Goal: Task Accomplishment & Management: Manage account settings

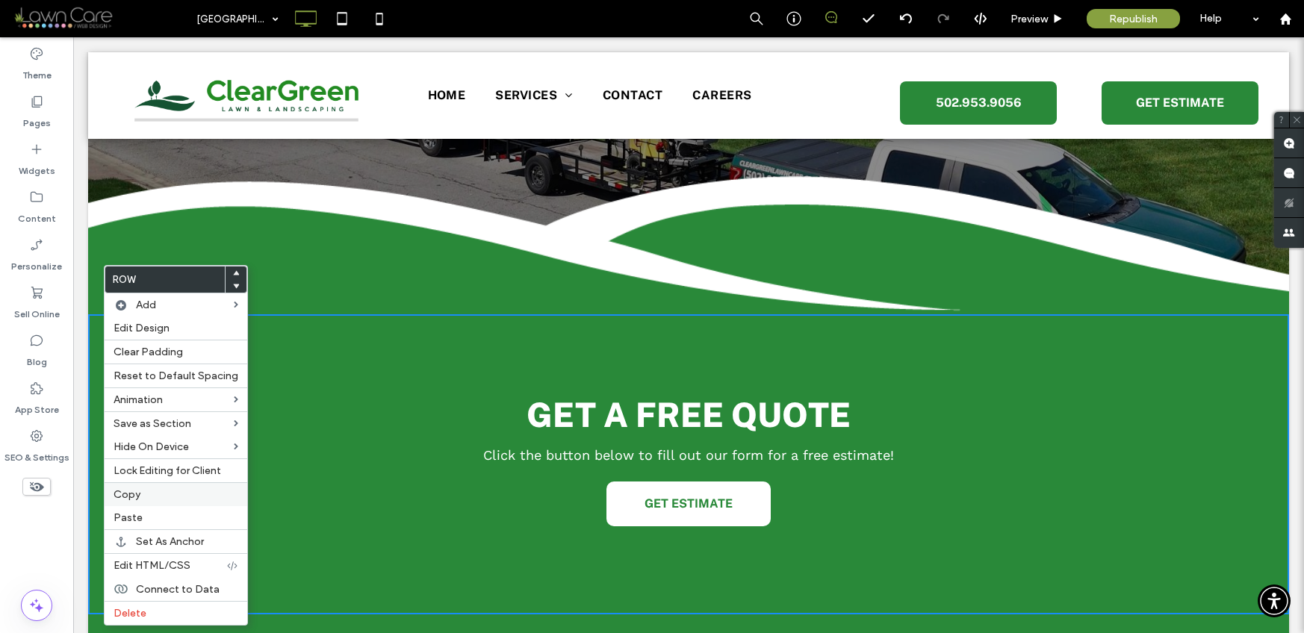
click at [145, 489] on label "Copy" at bounding box center [176, 494] width 125 height 13
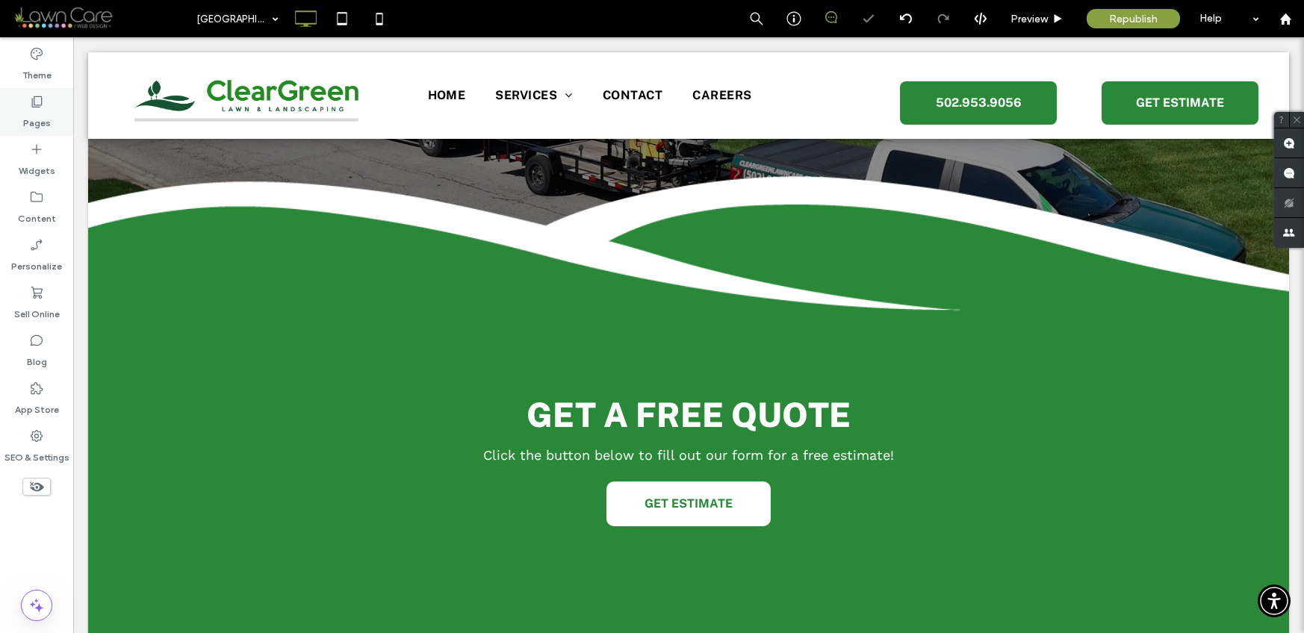
click at [37, 111] on label "Pages" at bounding box center [37, 119] width 28 height 21
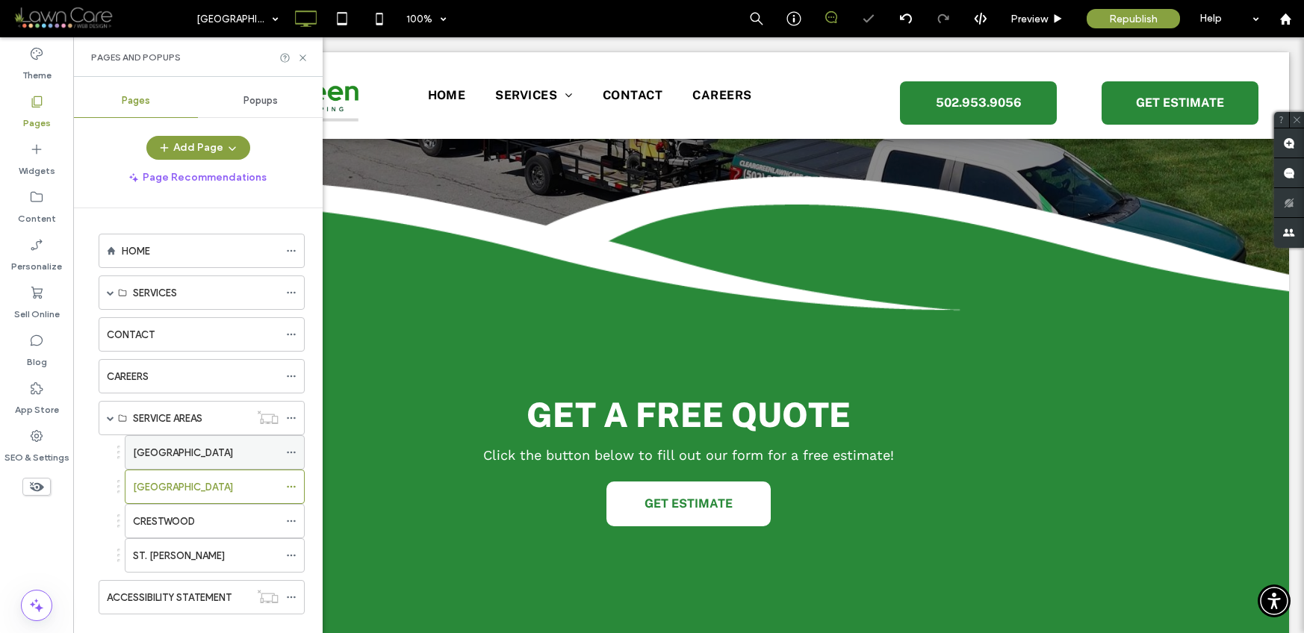
click at [137, 448] on label "[GEOGRAPHIC_DATA]" at bounding box center [183, 453] width 100 height 26
click at [298, 57] on icon at bounding box center [302, 57] width 11 height 11
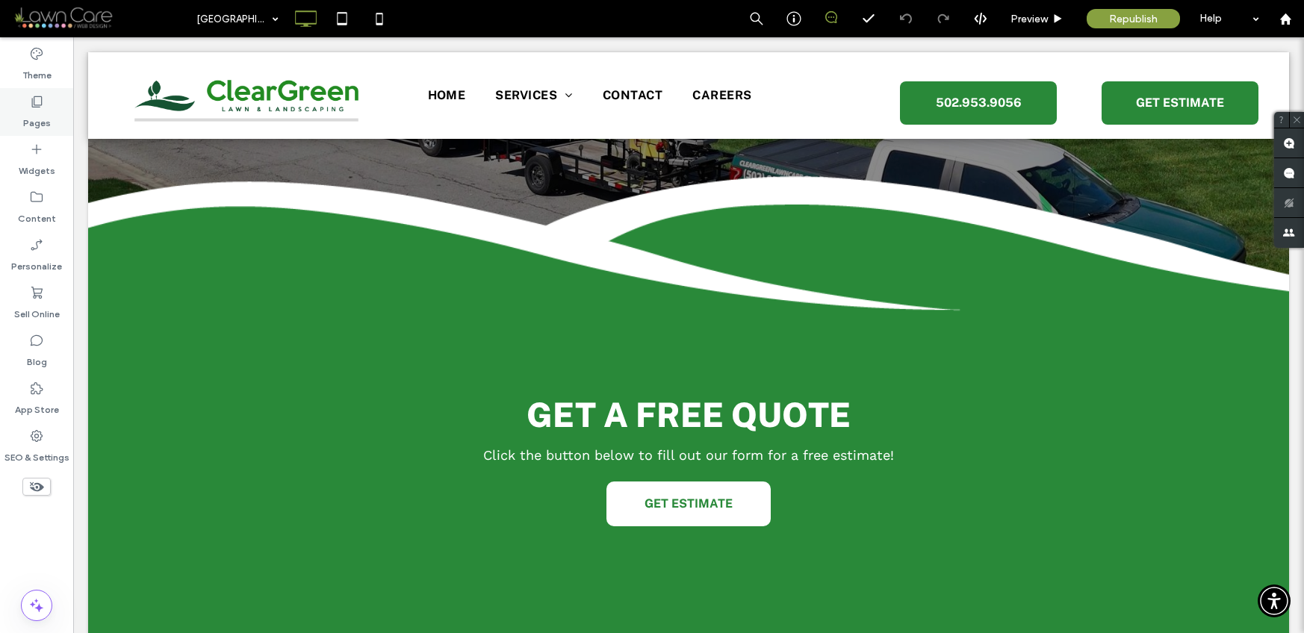
click at [40, 115] on label "Pages" at bounding box center [37, 119] width 28 height 21
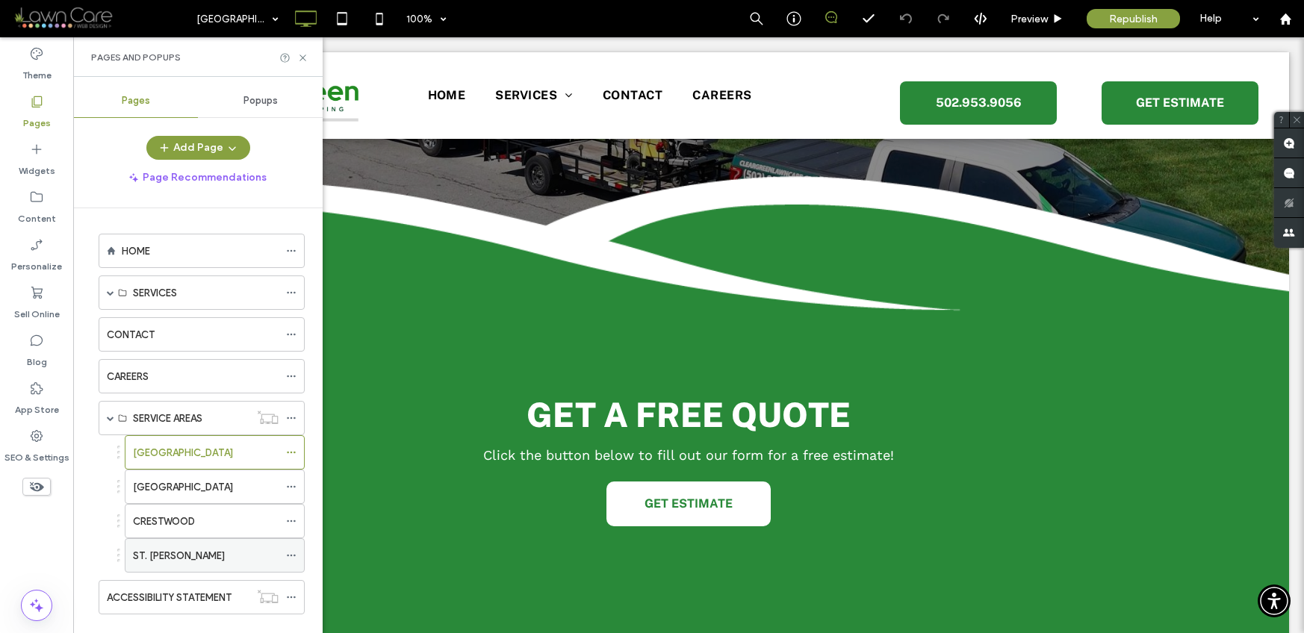
click at [168, 548] on label "ST. [PERSON_NAME]" at bounding box center [179, 556] width 92 height 26
click at [307, 58] on icon at bounding box center [302, 57] width 11 height 11
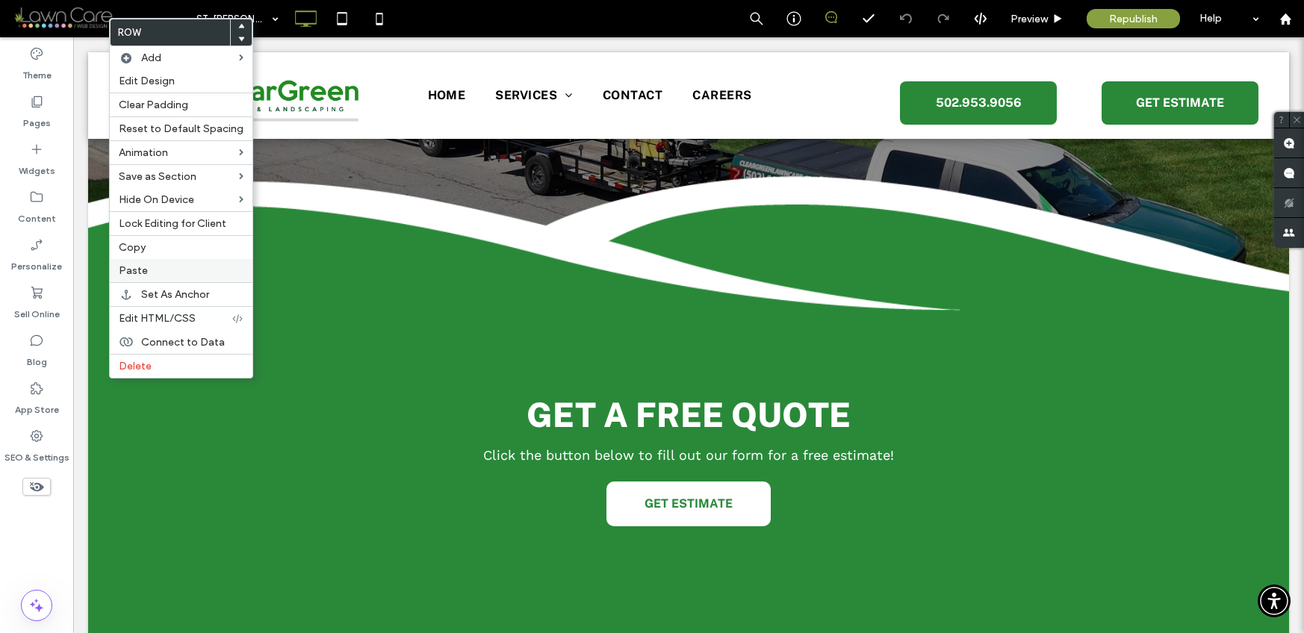
click at [137, 259] on div "Paste" at bounding box center [181, 270] width 143 height 23
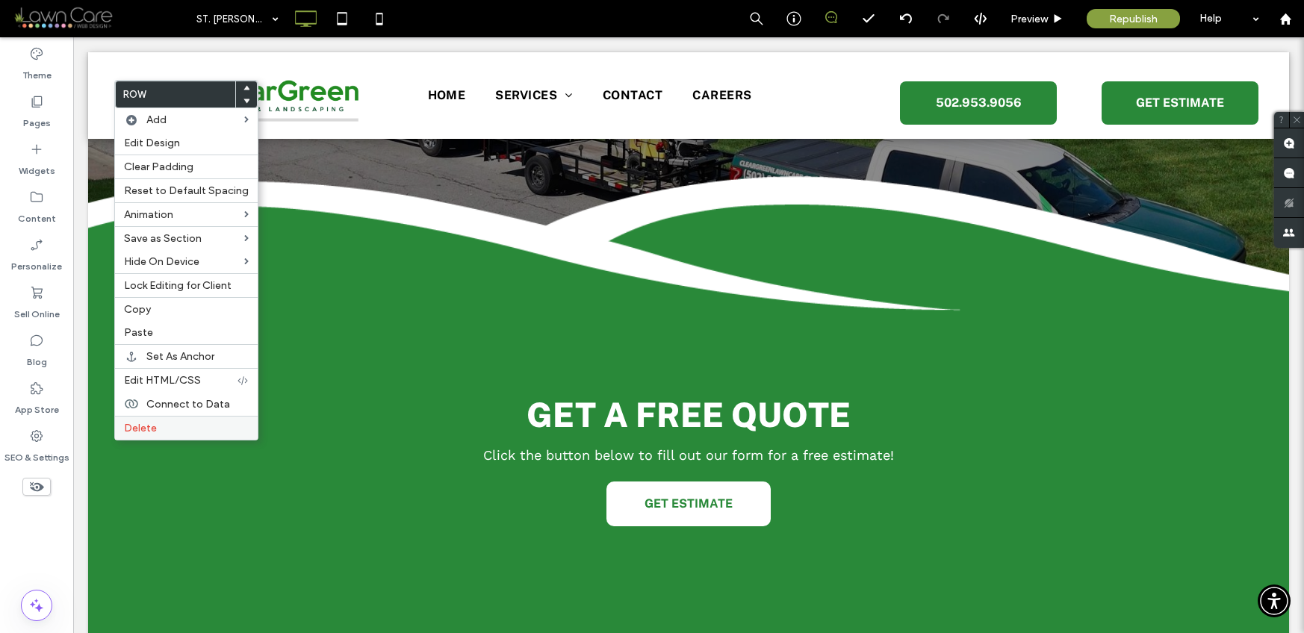
click at [131, 426] on span "Delete" at bounding box center [140, 428] width 33 height 13
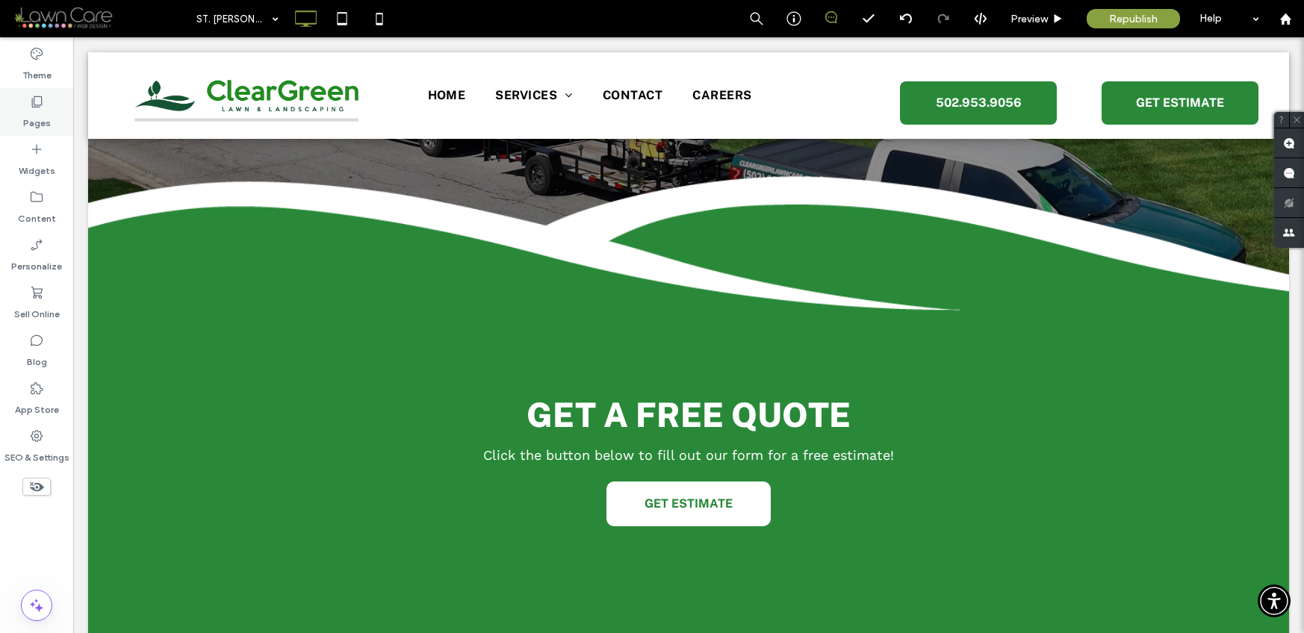
click at [28, 109] on label "Pages" at bounding box center [37, 119] width 28 height 21
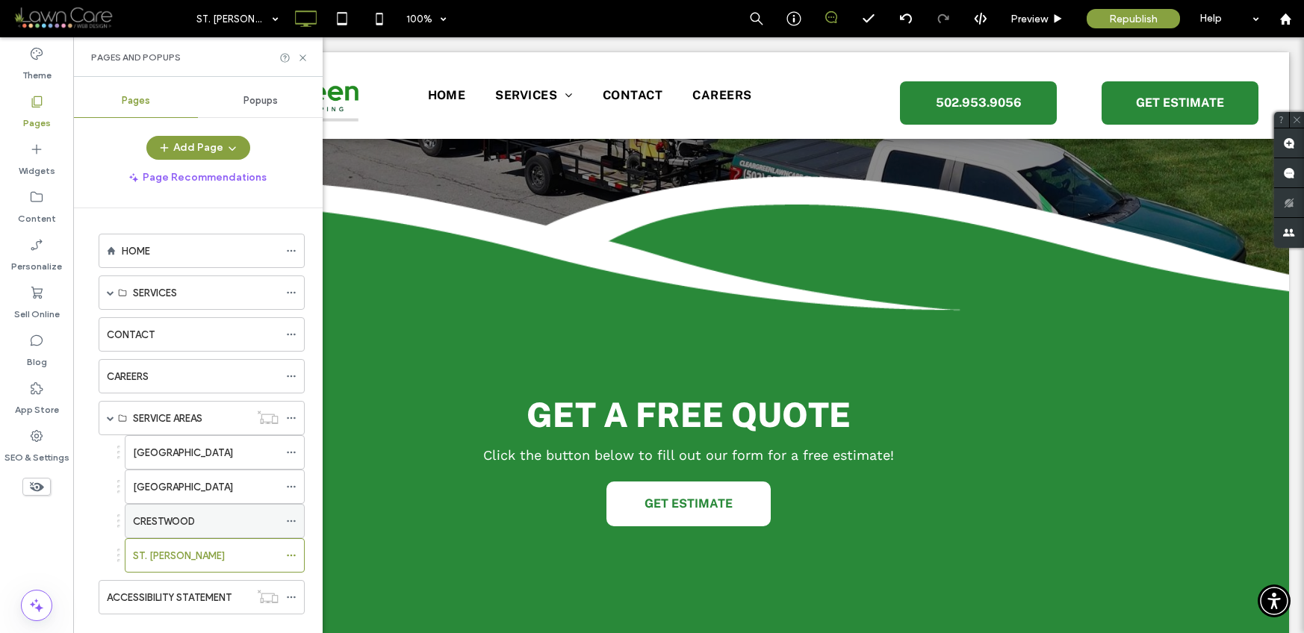
click at [177, 522] on label "CRESTWOOD" at bounding box center [164, 522] width 62 height 26
click at [302, 54] on icon at bounding box center [302, 57] width 11 height 11
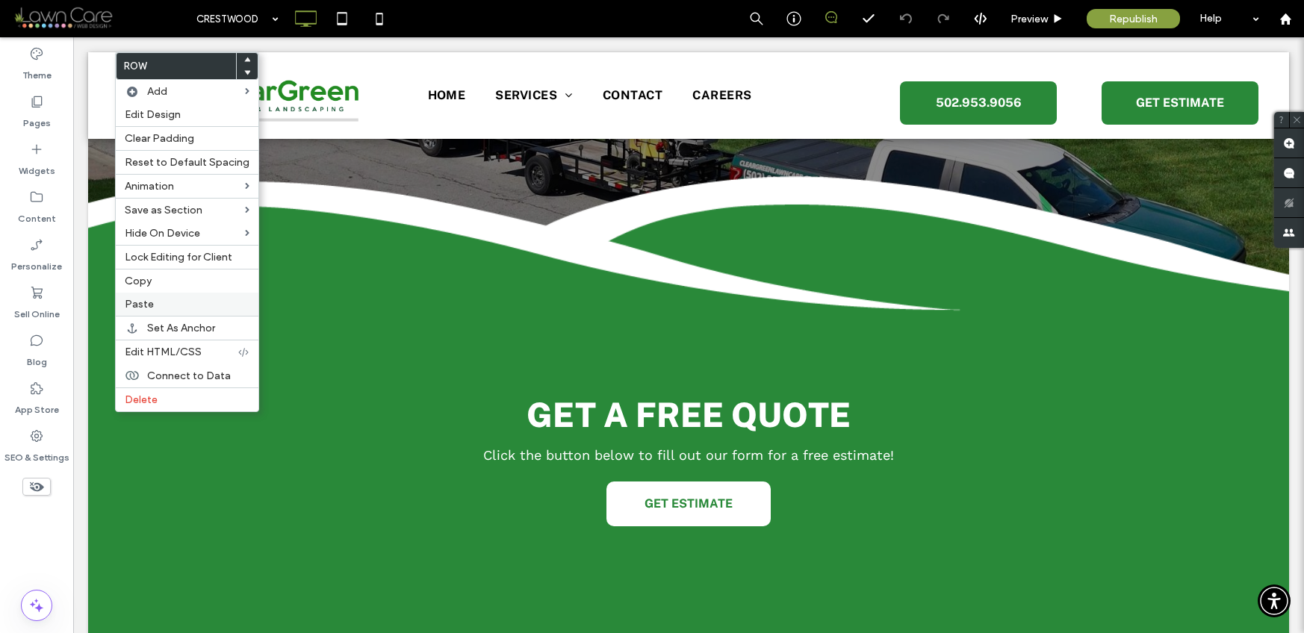
click at [136, 299] on span "Paste" at bounding box center [139, 304] width 29 height 13
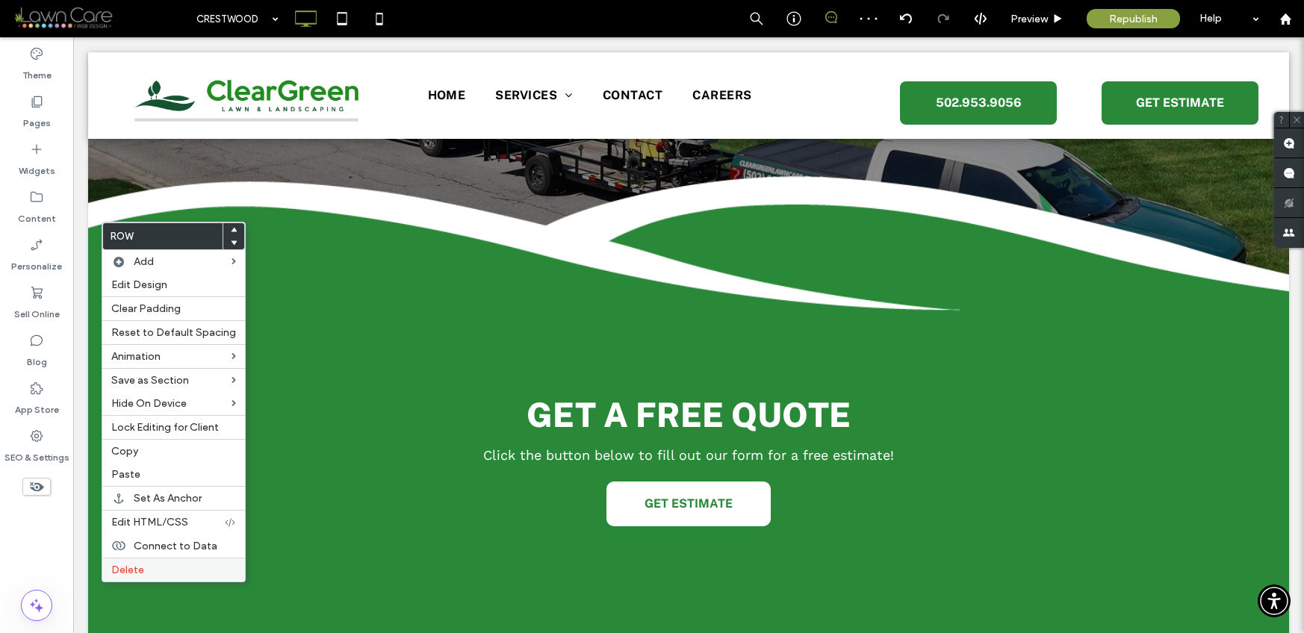
click at [113, 571] on span "Delete" at bounding box center [127, 570] width 33 height 13
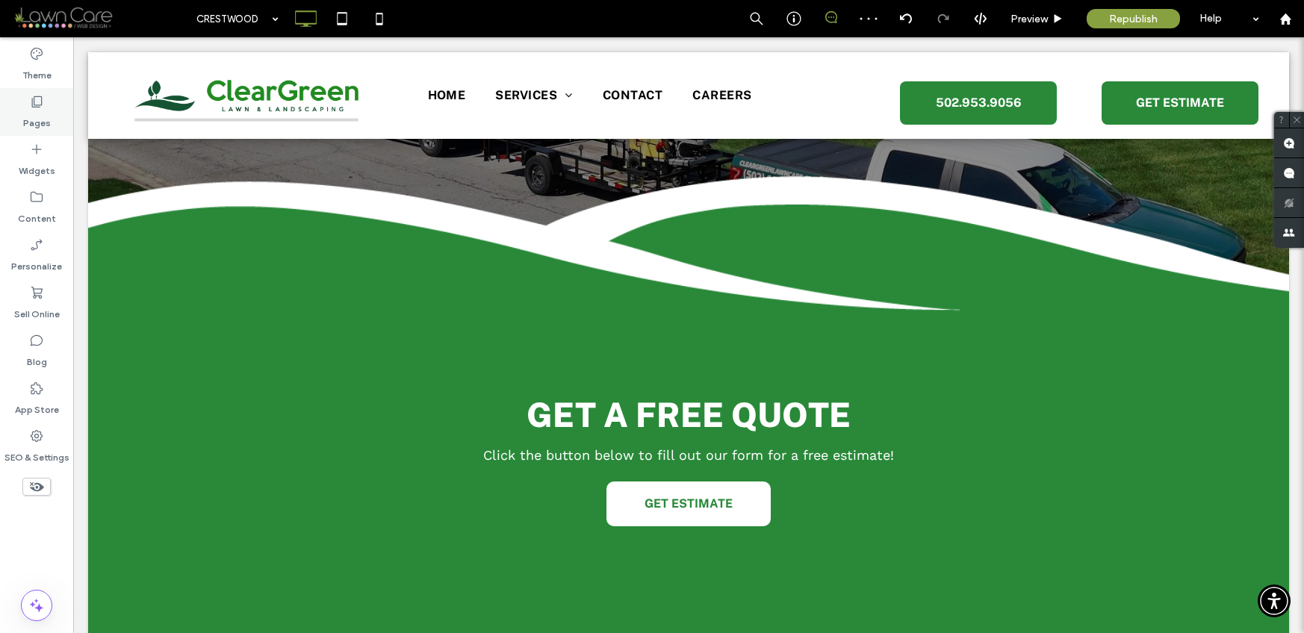
click at [43, 119] on label "Pages" at bounding box center [37, 119] width 28 height 21
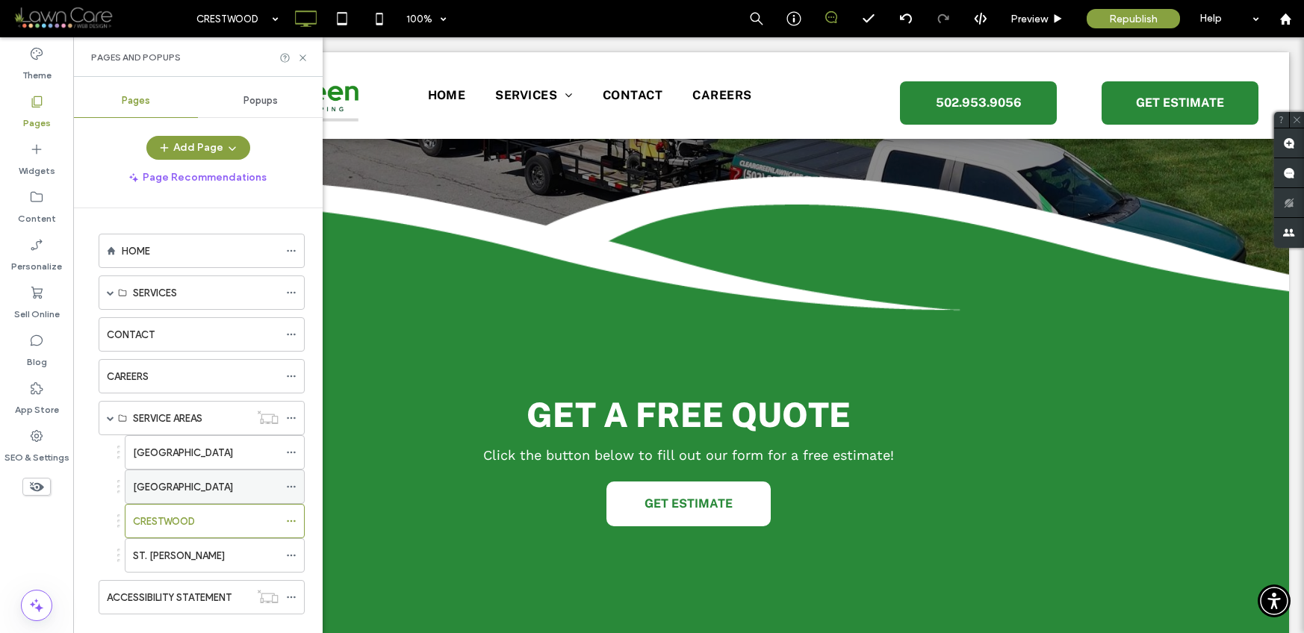
click at [150, 491] on label "[GEOGRAPHIC_DATA]" at bounding box center [183, 487] width 100 height 26
click at [185, 443] on div "[GEOGRAPHIC_DATA]" at bounding box center [206, 452] width 146 height 33
click at [243, 254] on div "HOME" at bounding box center [200, 251] width 157 height 16
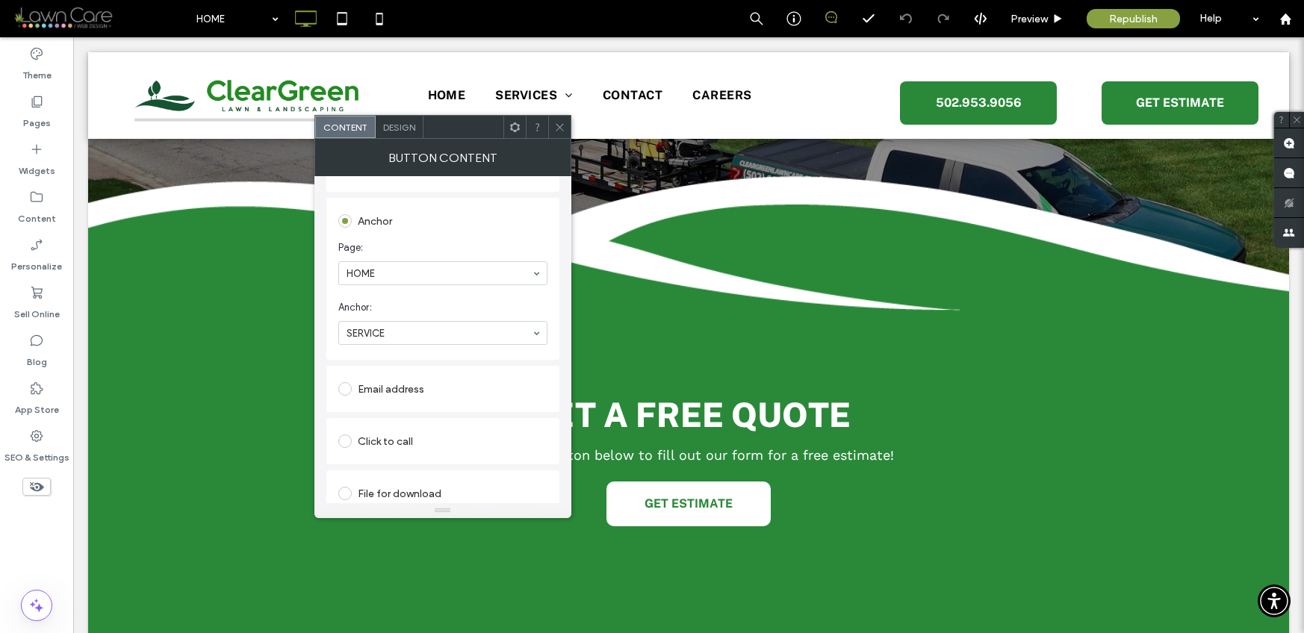
scroll to position [29, 0]
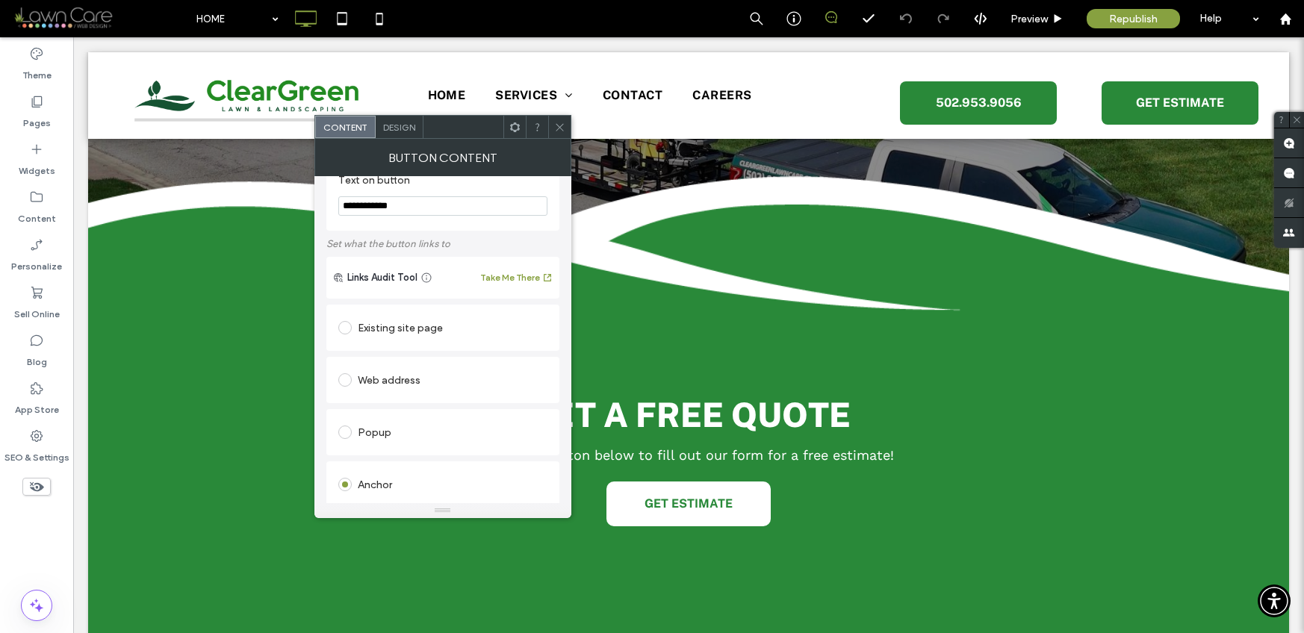
click at [393, 334] on div "Existing site page" at bounding box center [442, 328] width 209 height 24
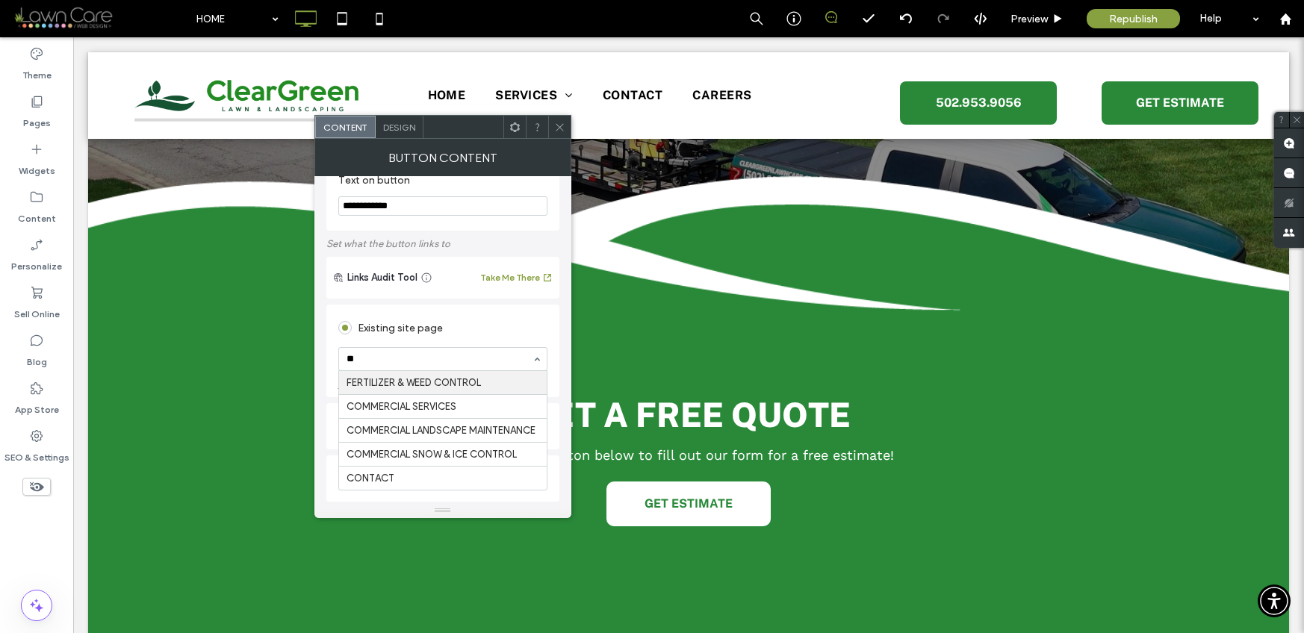
scroll to position [0, 0]
type input "*****"
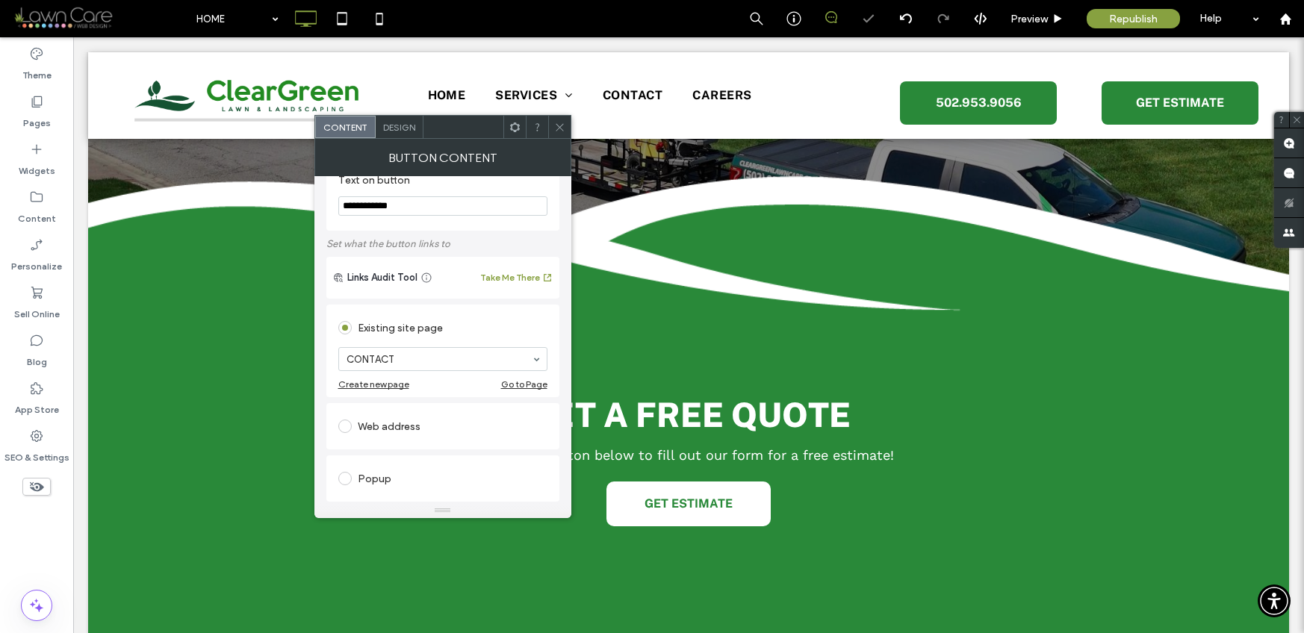
click at [558, 126] on icon at bounding box center [559, 127] width 11 height 11
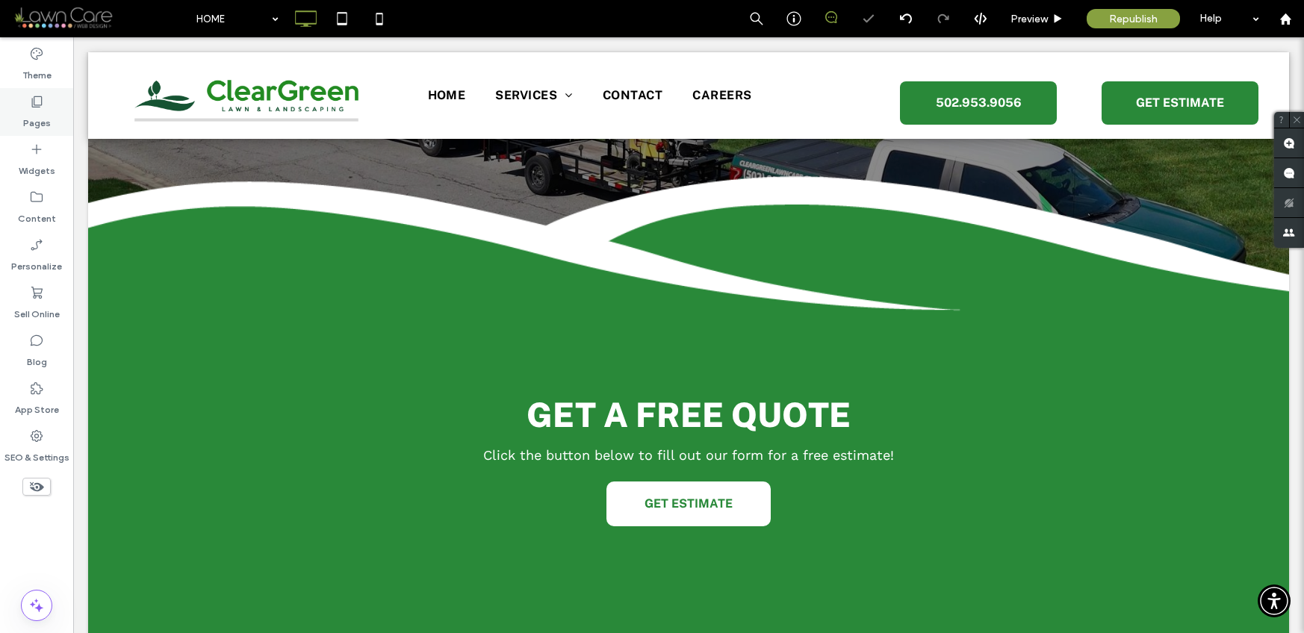
click at [51, 110] on div "Pages" at bounding box center [36, 112] width 73 height 48
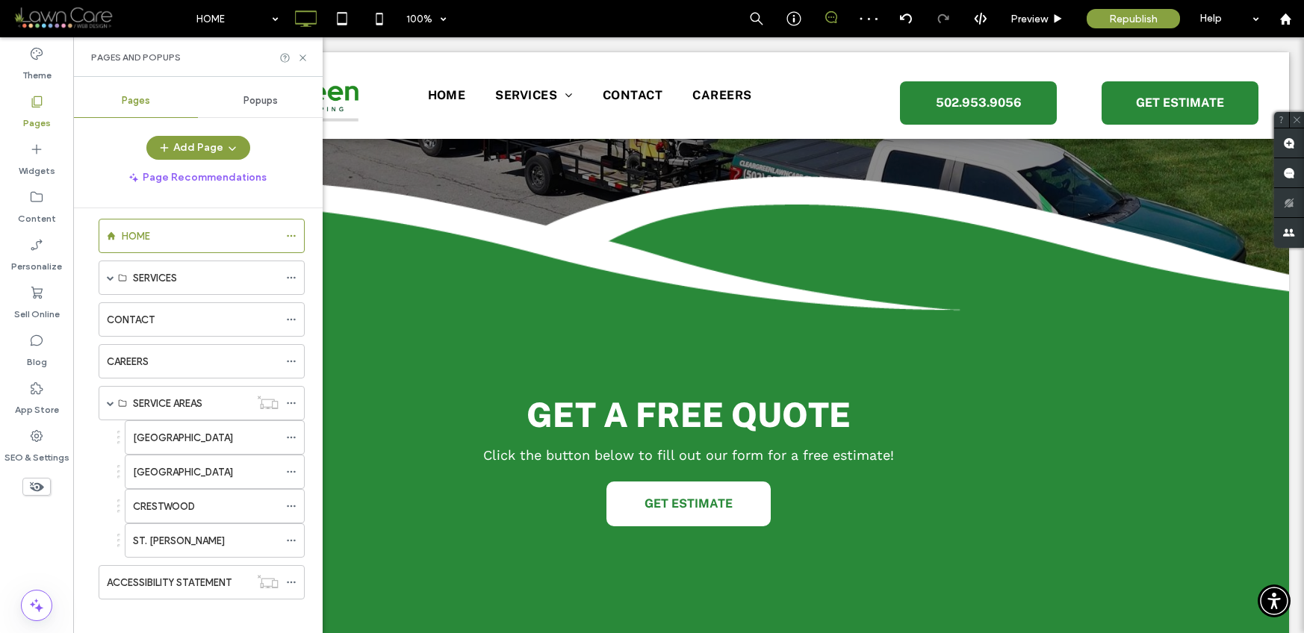
scroll to position [26, 0]
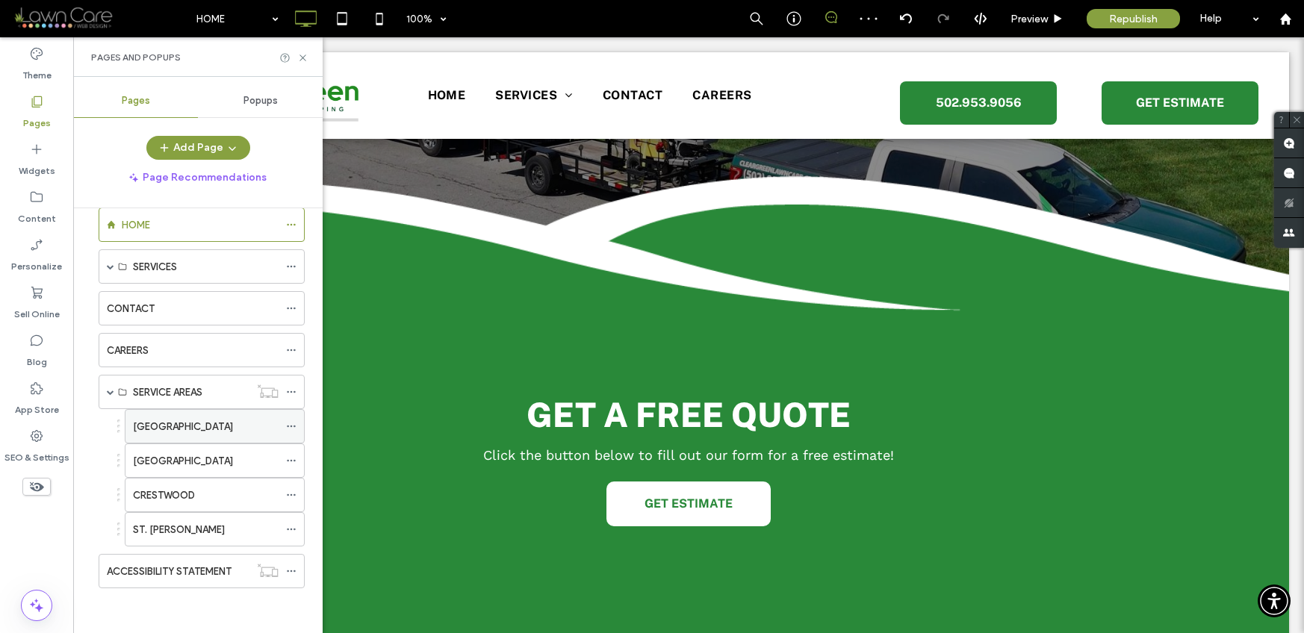
click at [196, 427] on label "[GEOGRAPHIC_DATA]" at bounding box center [183, 427] width 100 height 26
click at [304, 59] on use at bounding box center [302, 58] width 6 height 6
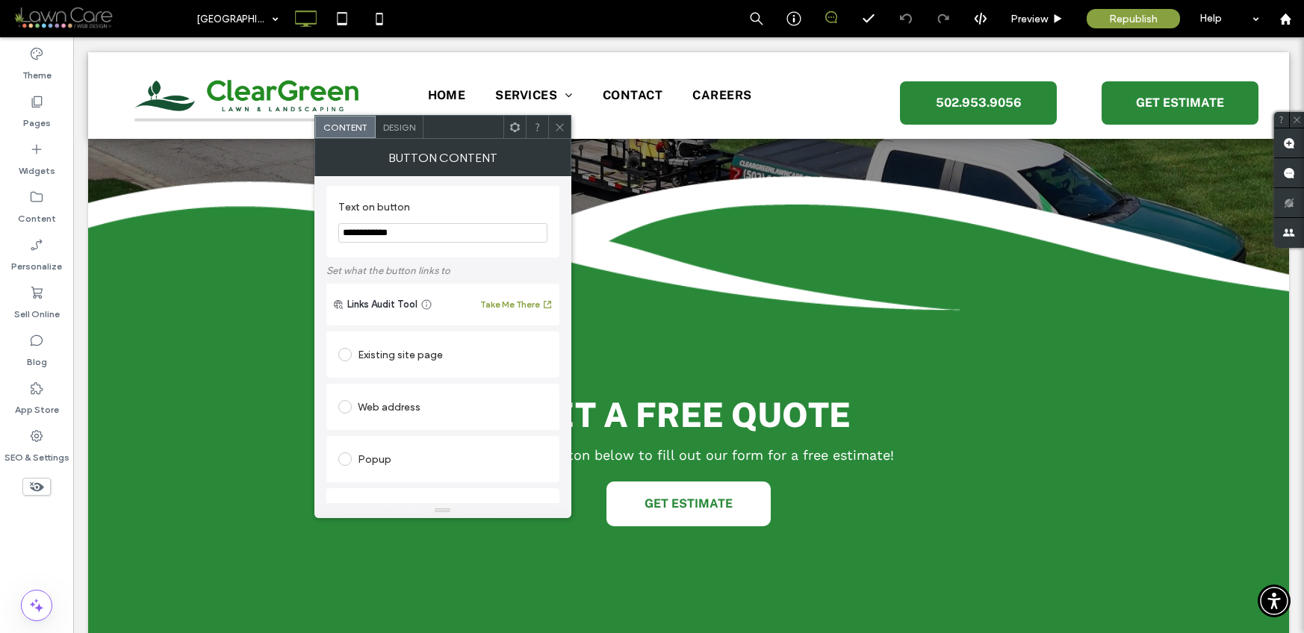
scroll to position [3, 0]
click at [423, 361] on div "Existing site page" at bounding box center [442, 354] width 209 height 24
type input "*******"
click at [560, 119] on span at bounding box center [559, 127] width 11 height 22
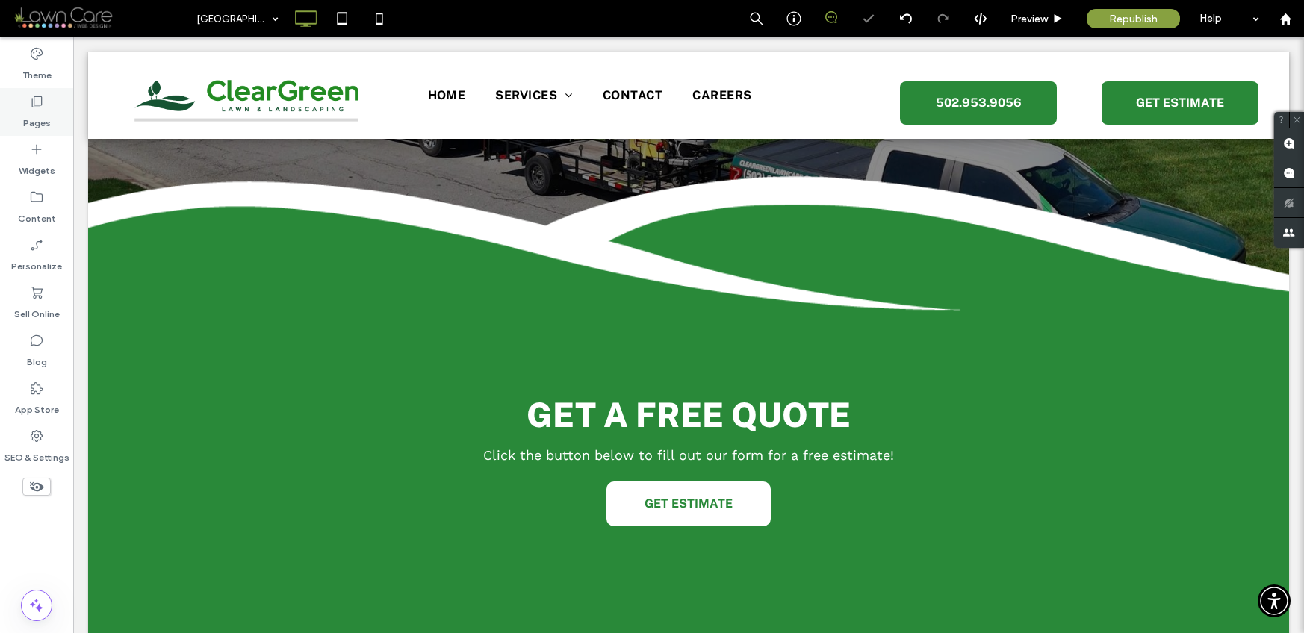
click at [29, 107] on icon at bounding box center [36, 101] width 15 height 15
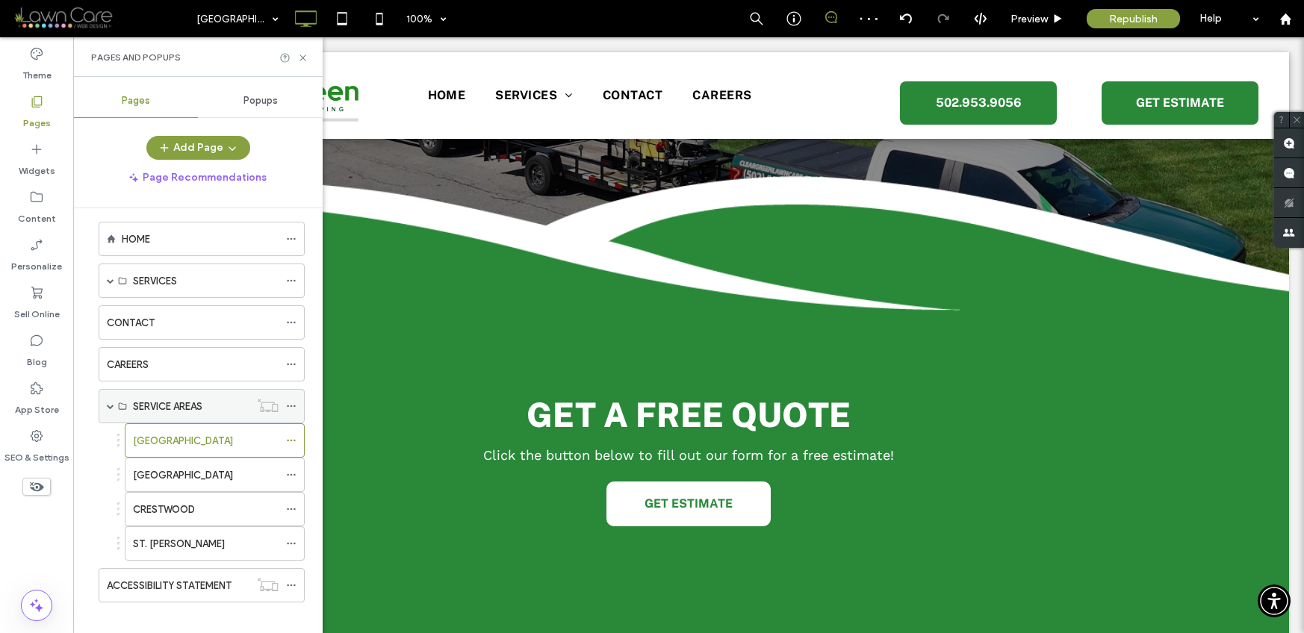
scroll to position [26, 0]
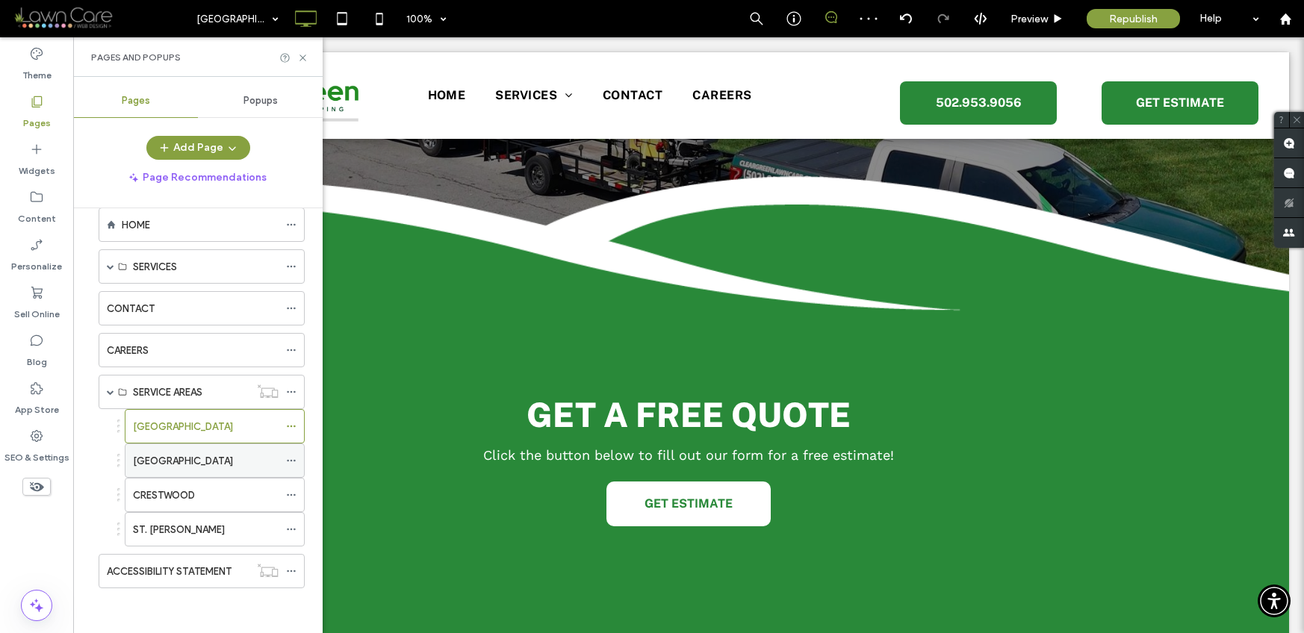
click at [187, 454] on label "[GEOGRAPHIC_DATA]" at bounding box center [183, 461] width 100 height 26
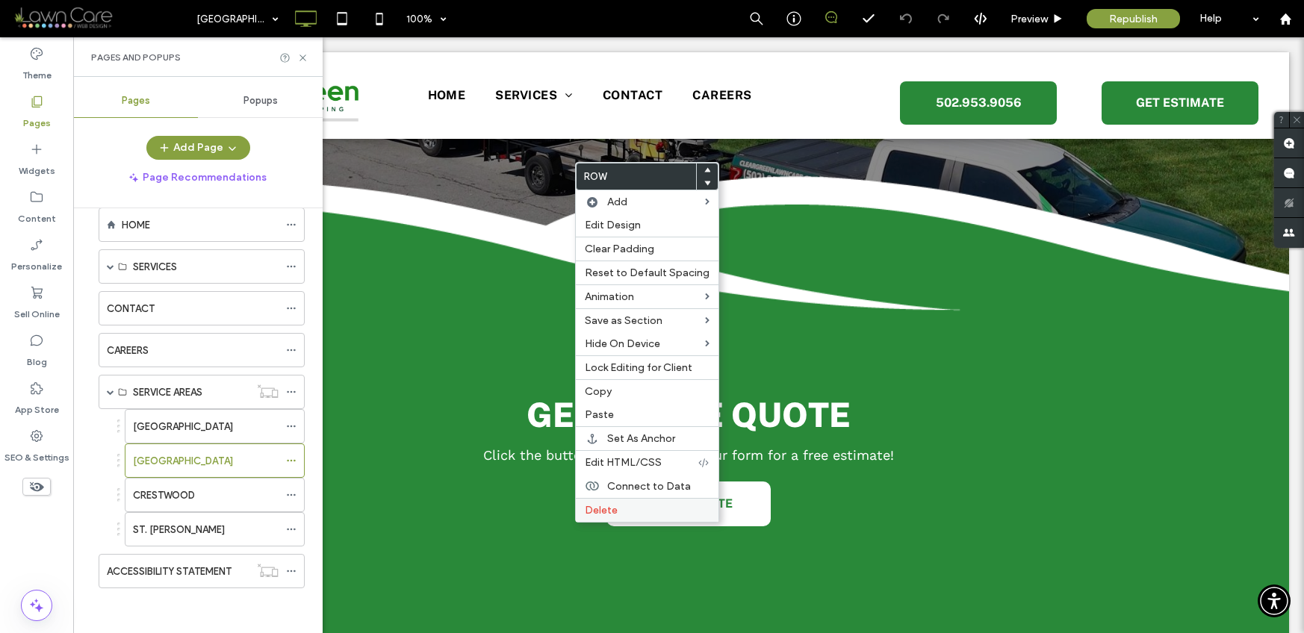
click at [601, 508] on span "Delete" at bounding box center [601, 510] width 33 height 13
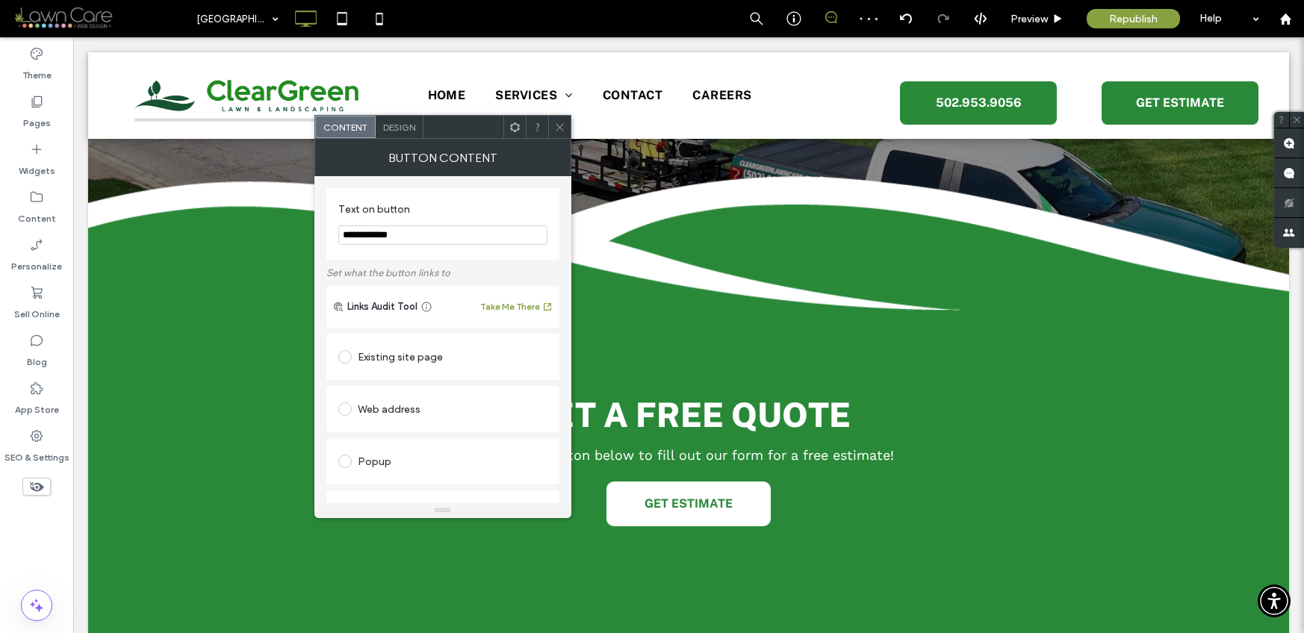
click at [434, 358] on div "Existing site page" at bounding box center [442, 357] width 209 height 24
click at [417, 403] on section "HOME" at bounding box center [442, 388] width 209 height 39
type input "******"
click at [554, 125] on icon at bounding box center [559, 127] width 11 height 11
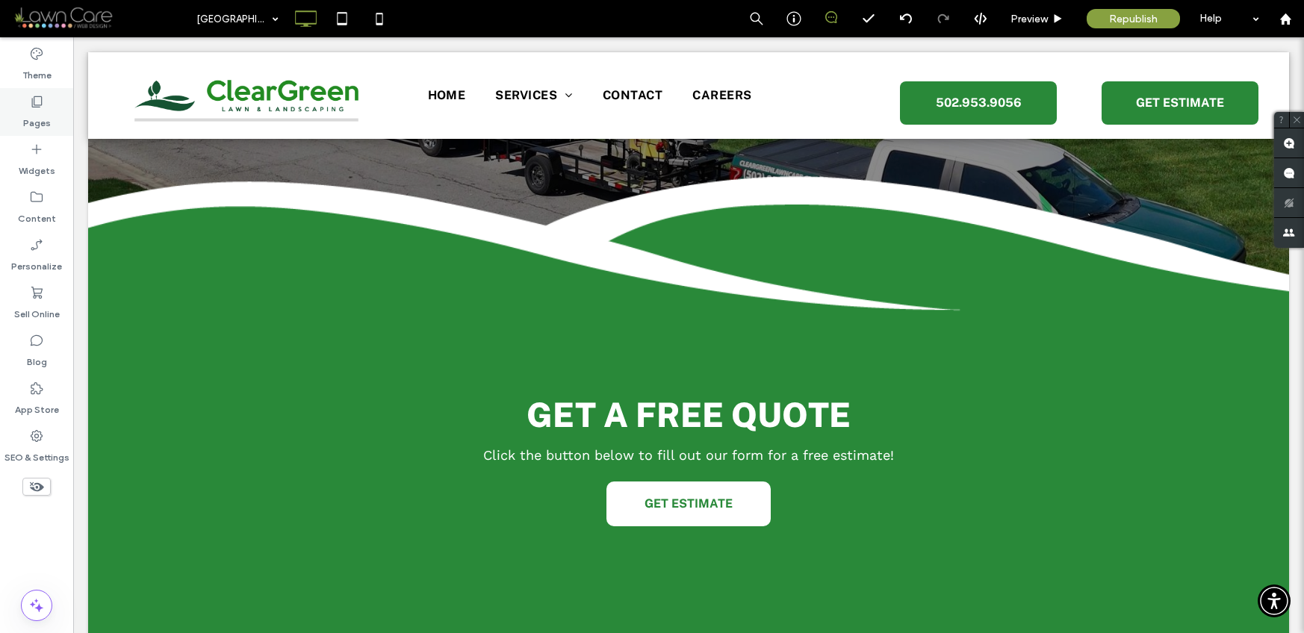
click at [47, 106] on div "Pages" at bounding box center [36, 112] width 73 height 48
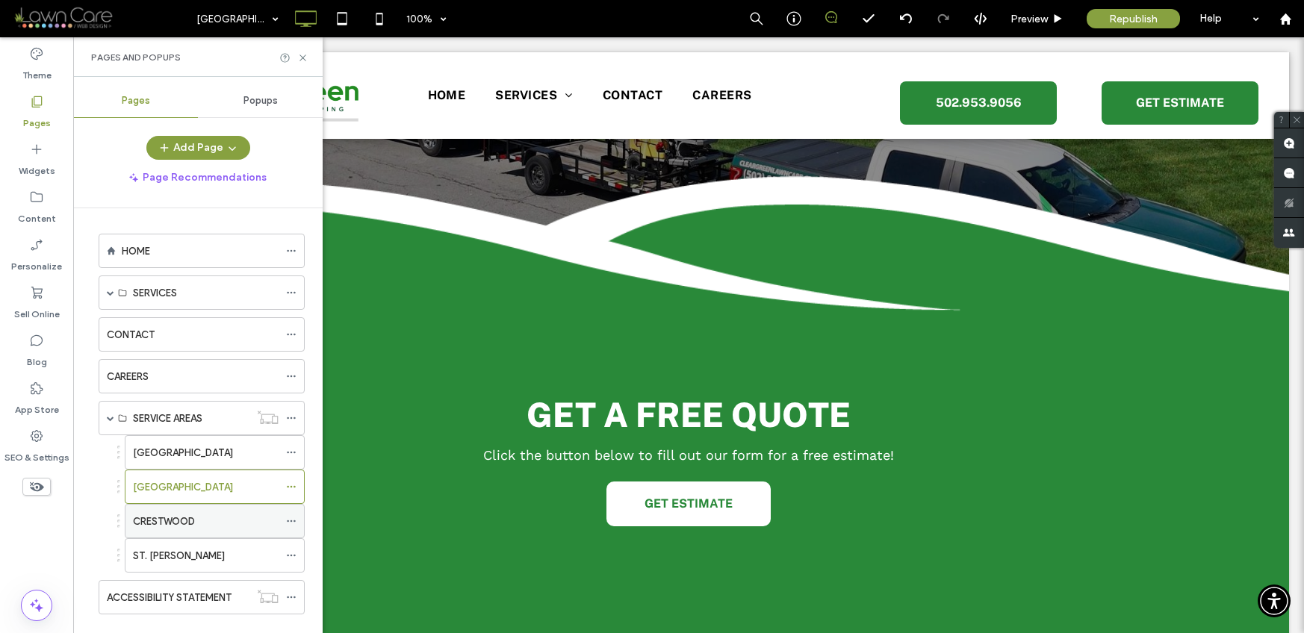
click at [173, 529] on div "CRESTWOOD" at bounding box center [206, 521] width 146 height 33
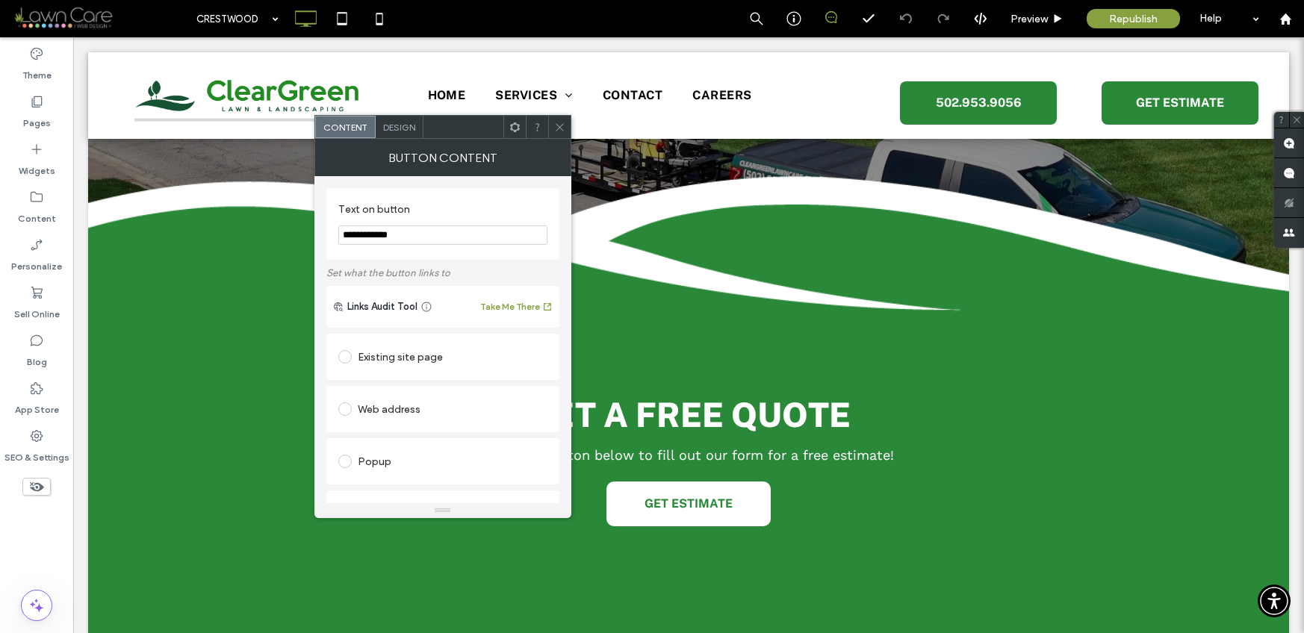
click at [379, 364] on div "Existing site page" at bounding box center [442, 357] width 209 height 24
type input "******"
click at [556, 122] on icon at bounding box center [559, 127] width 11 height 11
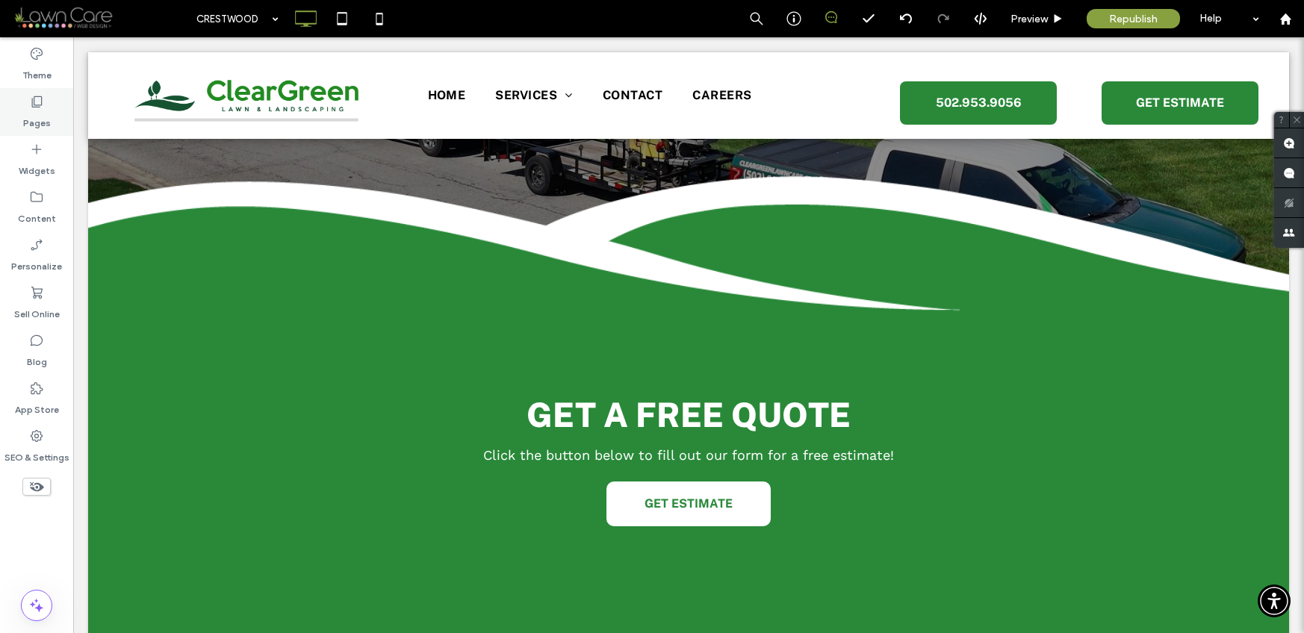
click at [34, 103] on icon at bounding box center [36, 101] width 15 height 15
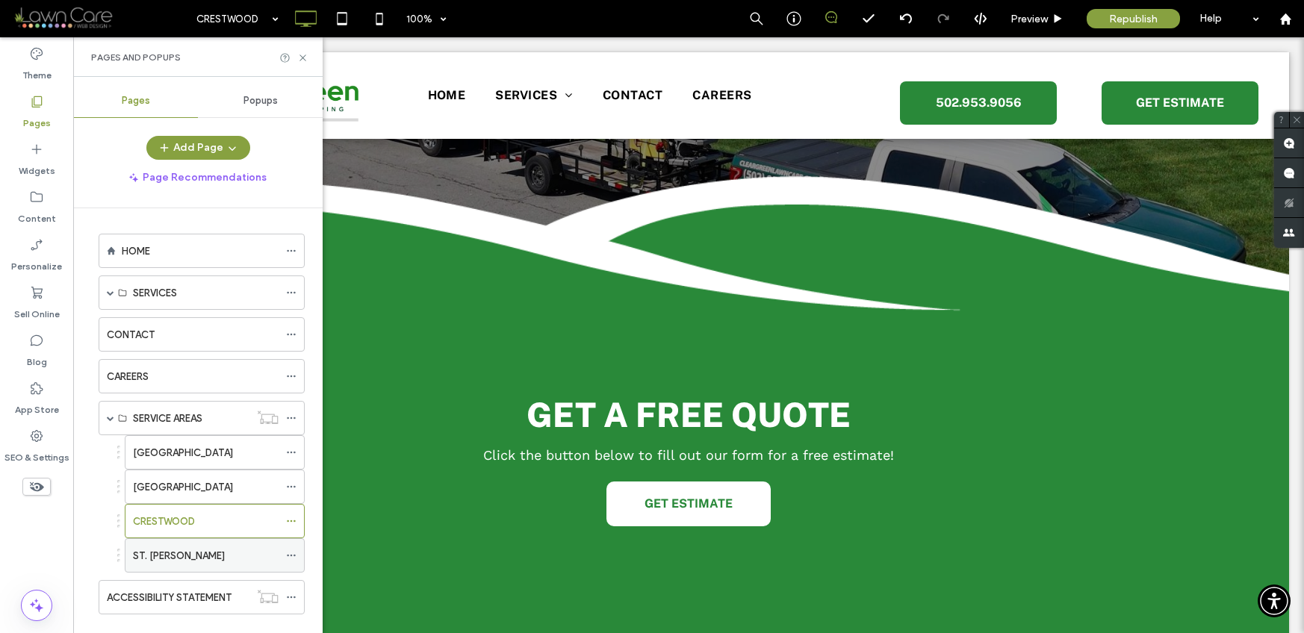
click at [169, 549] on label "ST. [PERSON_NAME]" at bounding box center [179, 556] width 92 height 26
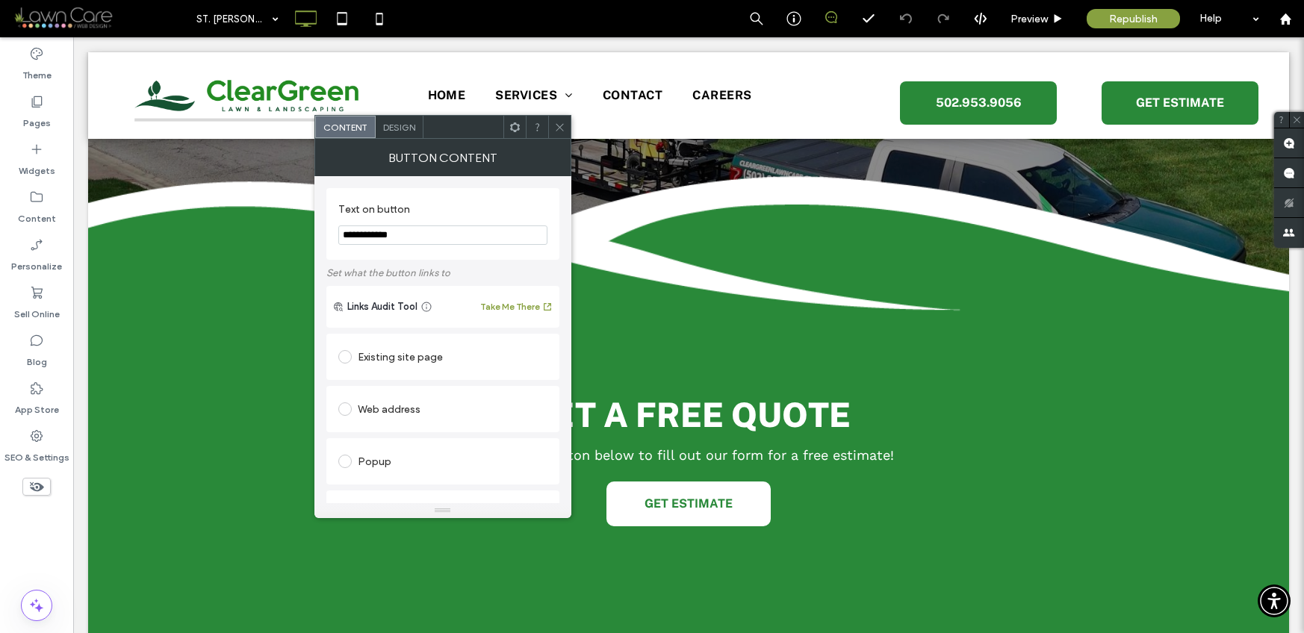
click at [382, 349] on div "Existing site page" at bounding box center [442, 357] width 209 height 24
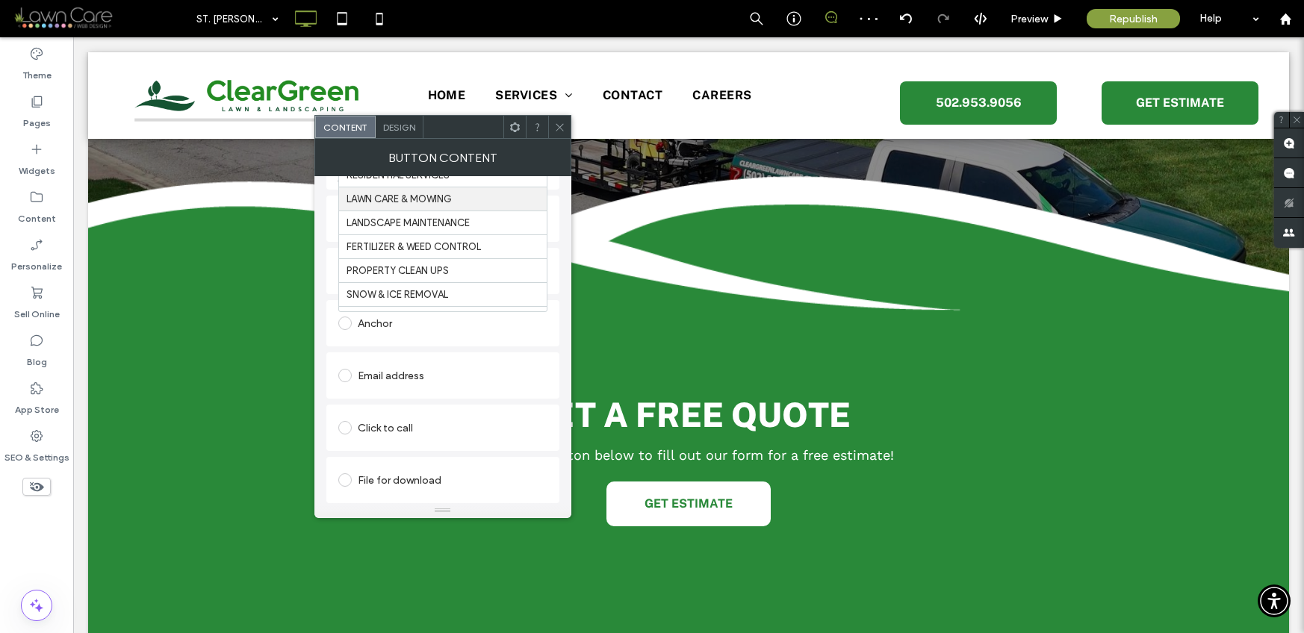
scroll to position [208, 0]
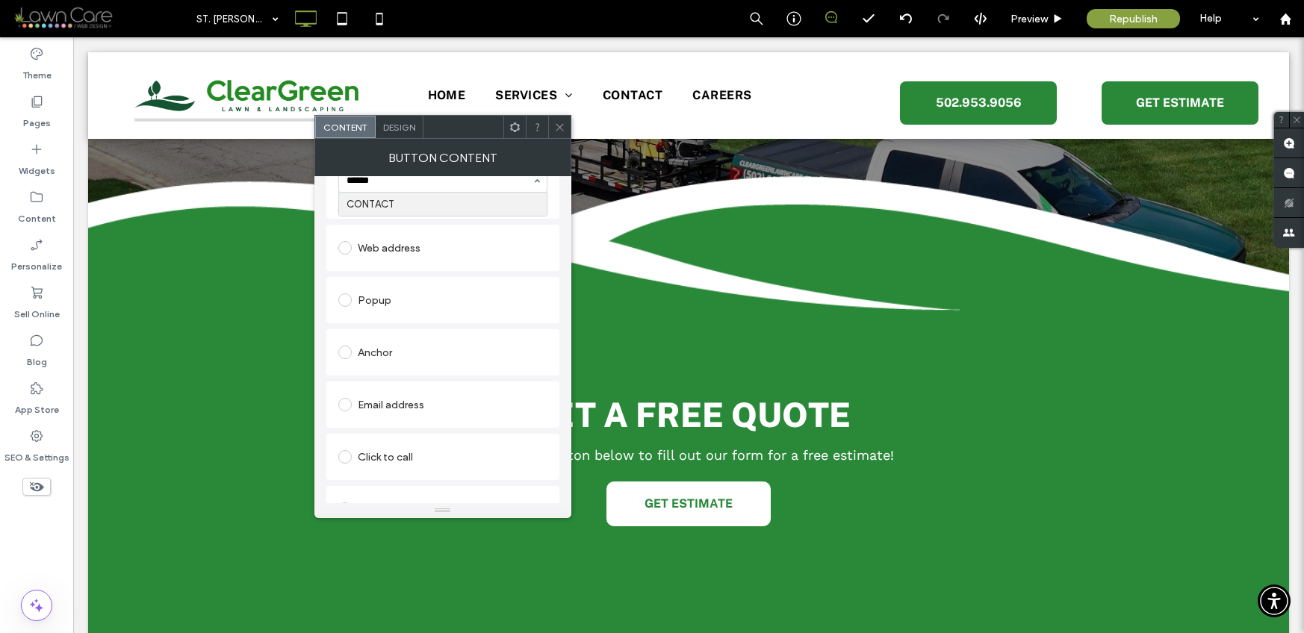
type input "*******"
click at [561, 123] on icon at bounding box center [559, 127] width 11 height 11
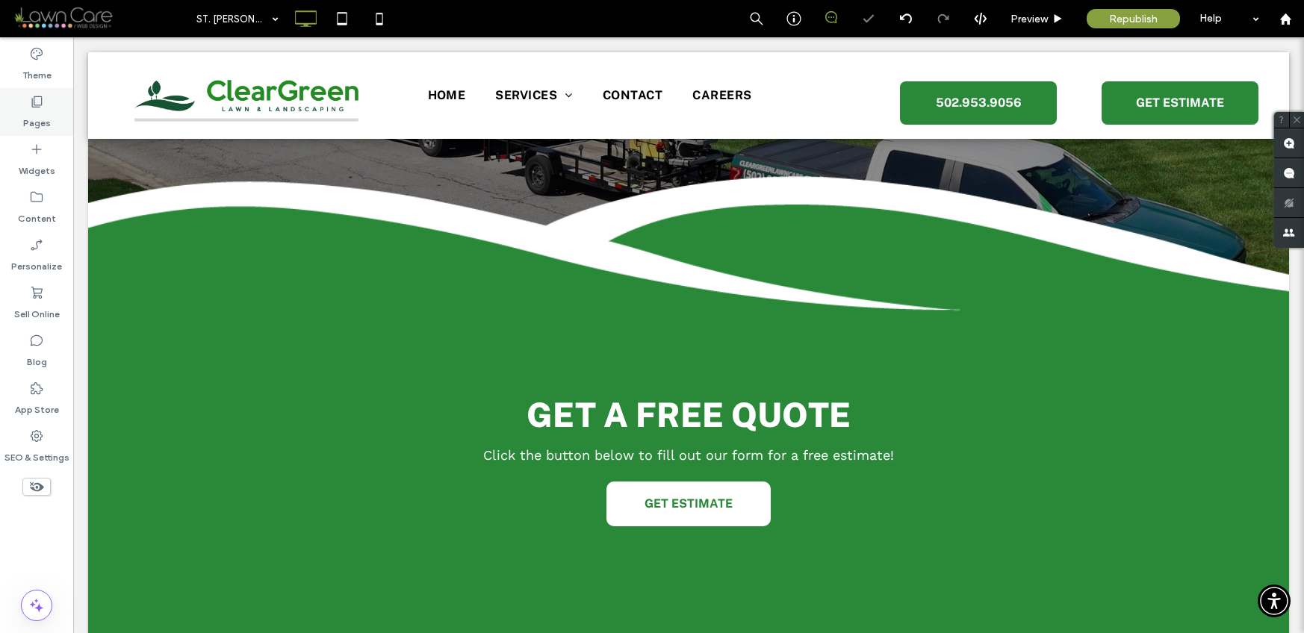
click at [28, 124] on label "Pages" at bounding box center [37, 119] width 28 height 21
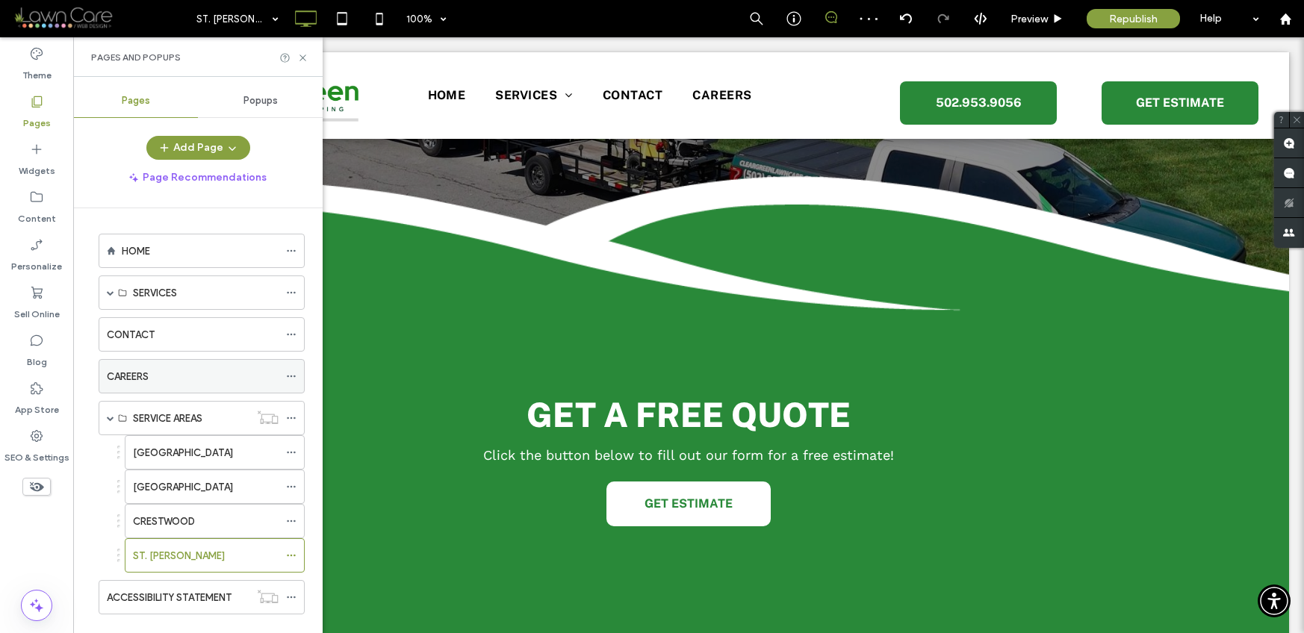
scroll to position [26, 0]
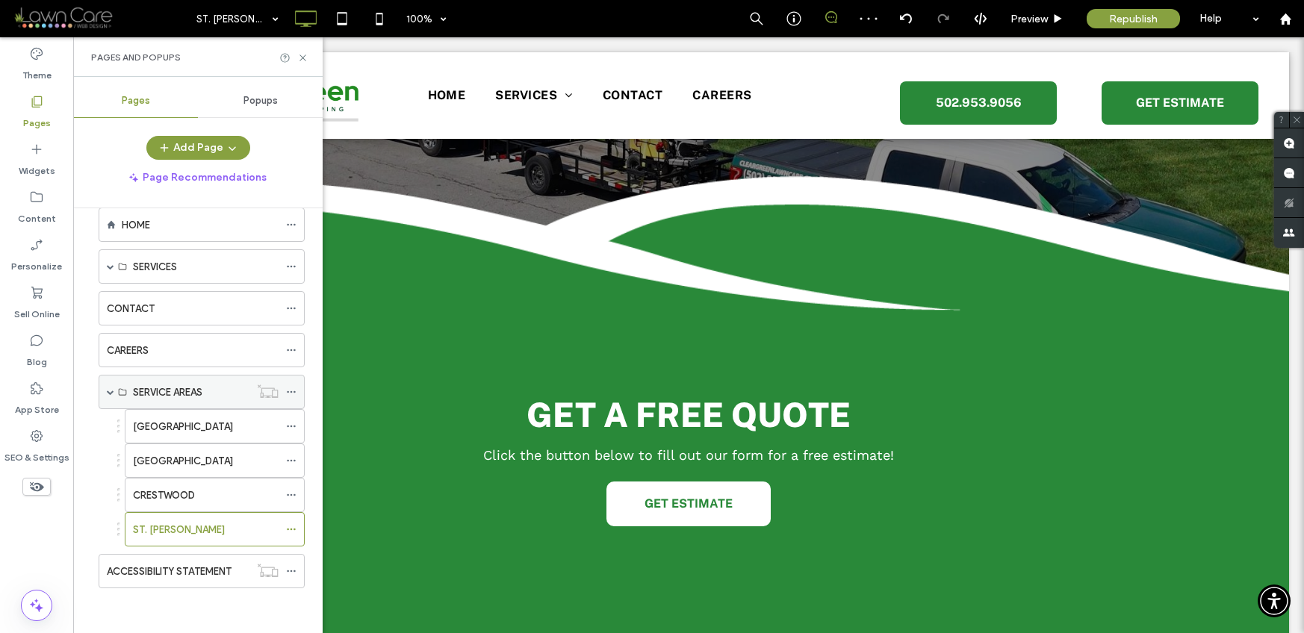
click at [112, 390] on span at bounding box center [110, 391] width 7 height 7
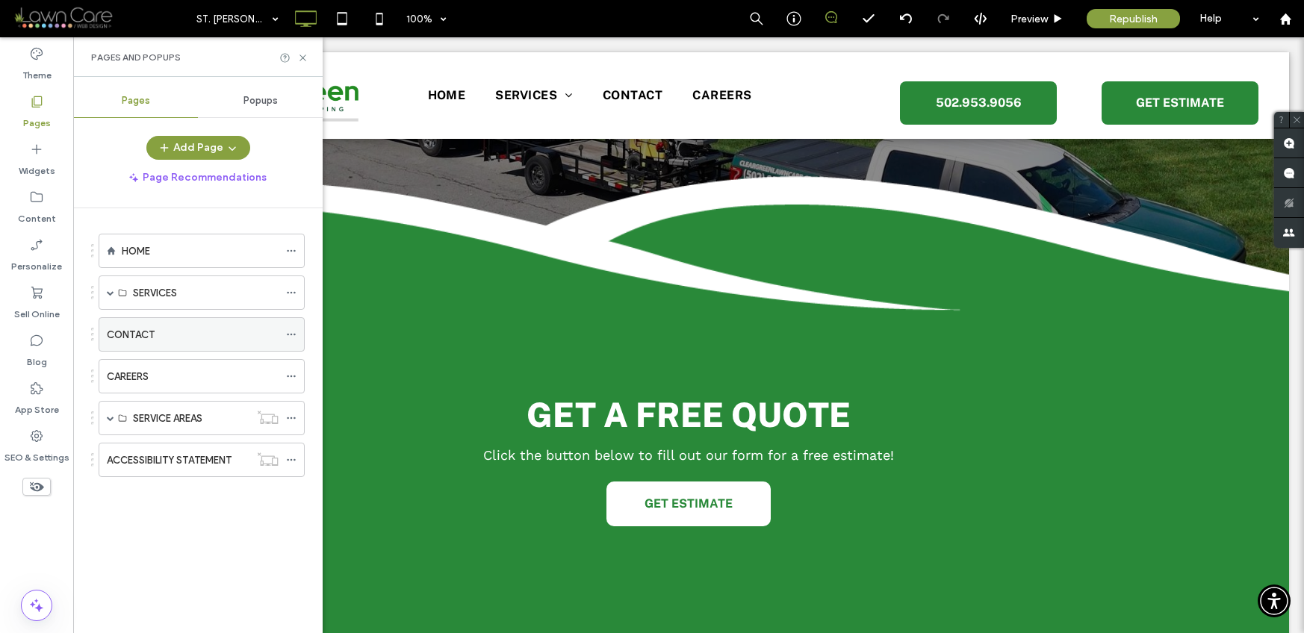
click at [128, 333] on label "CONTACT" at bounding box center [131, 335] width 48 height 26
click at [252, 244] on div "HOME" at bounding box center [200, 251] width 157 height 16
click at [305, 58] on icon at bounding box center [302, 57] width 11 height 11
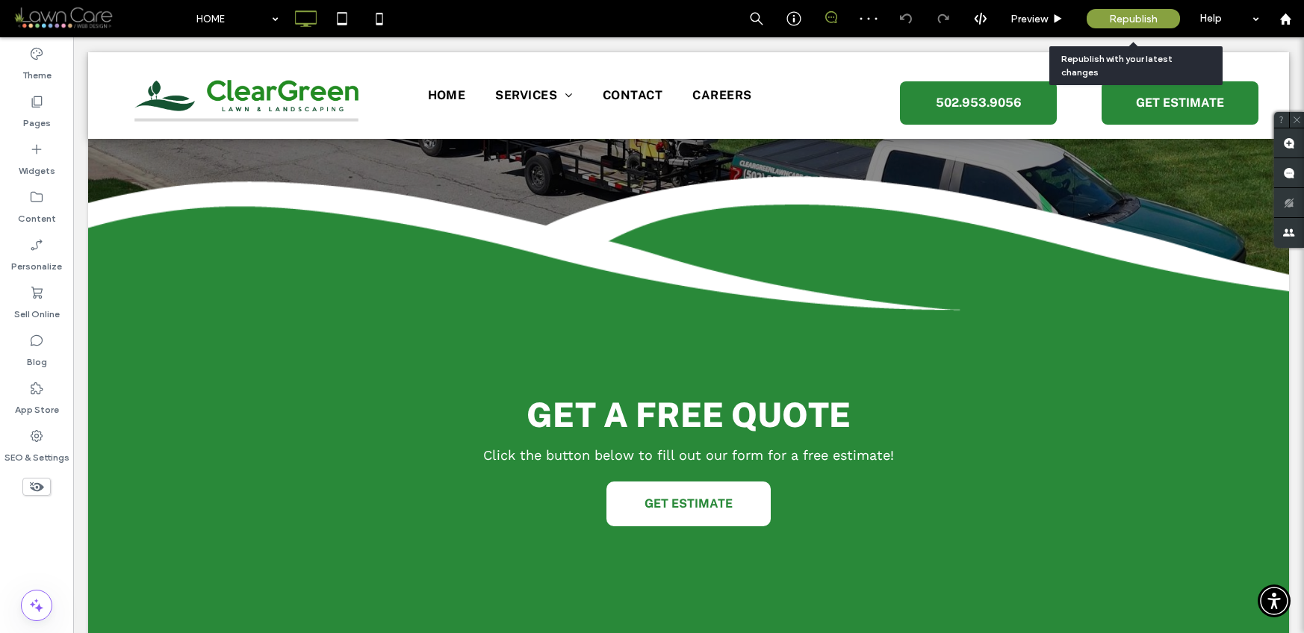
click at [1105, 22] on div "Republish" at bounding box center [1133, 18] width 93 height 19
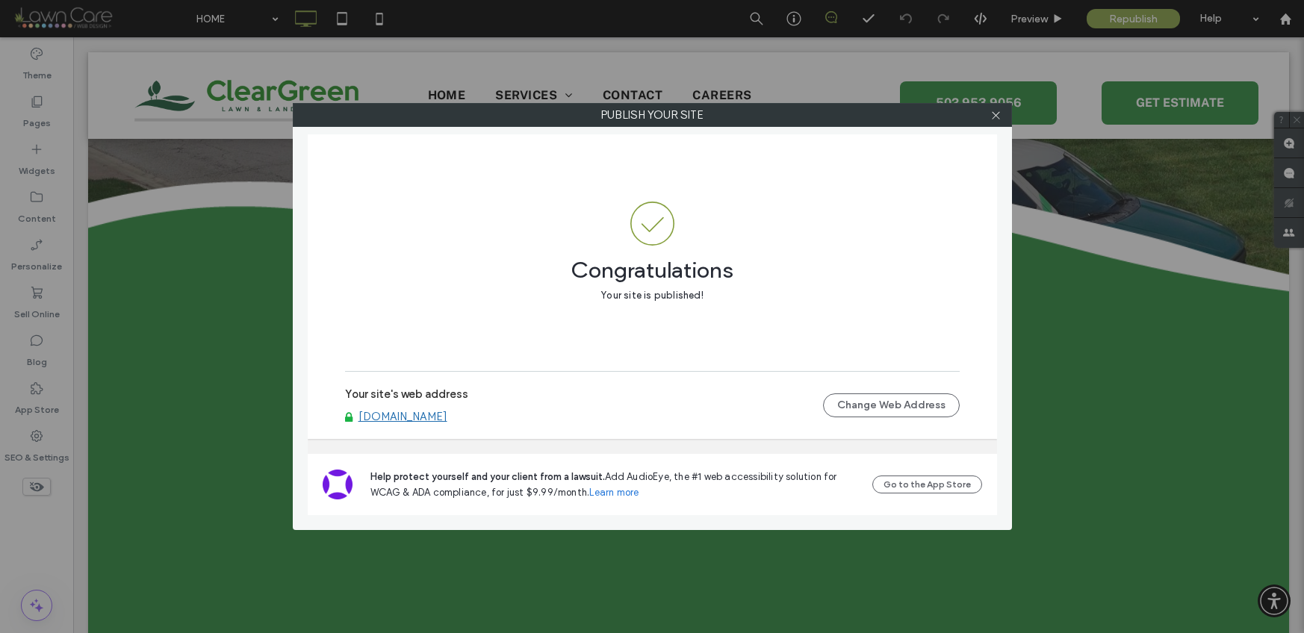
click at [438, 413] on link "[DOMAIN_NAME]" at bounding box center [402, 416] width 89 height 13
click at [993, 114] on icon at bounding box center [995, 115] width 11 height 11
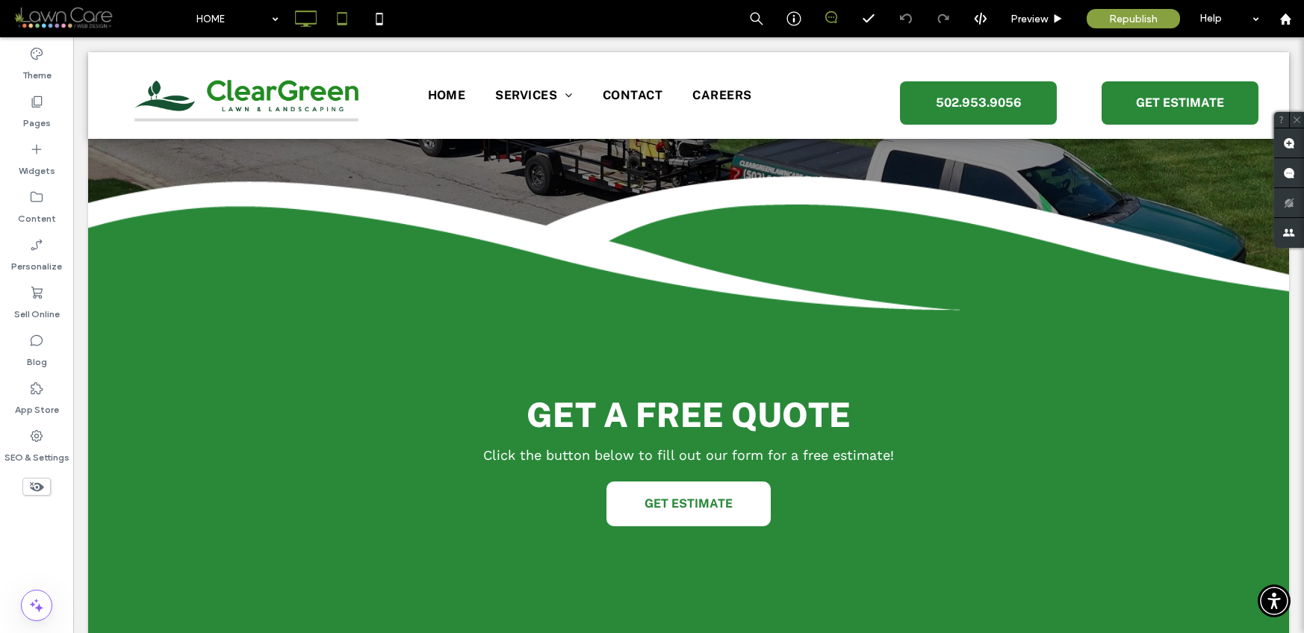
type input "*********"
type input "**"
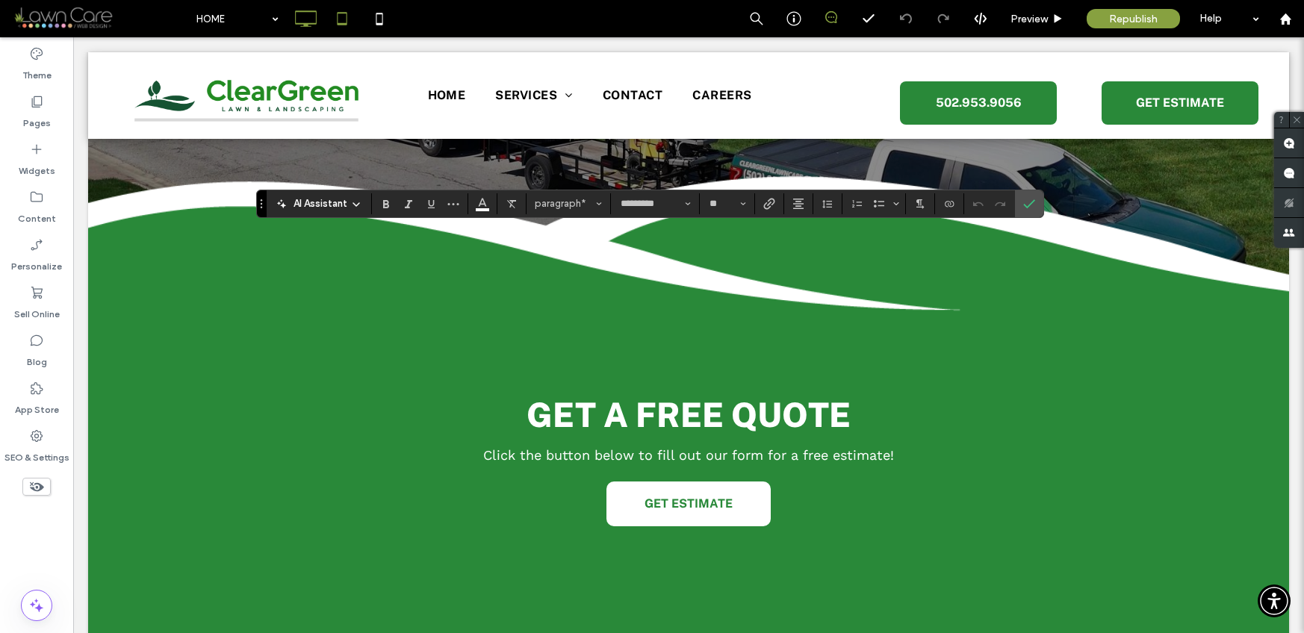
type input "**********"
click at [1023, 202] on icon "Confirm" at bounding box center [1029, 204] width 12 height 12
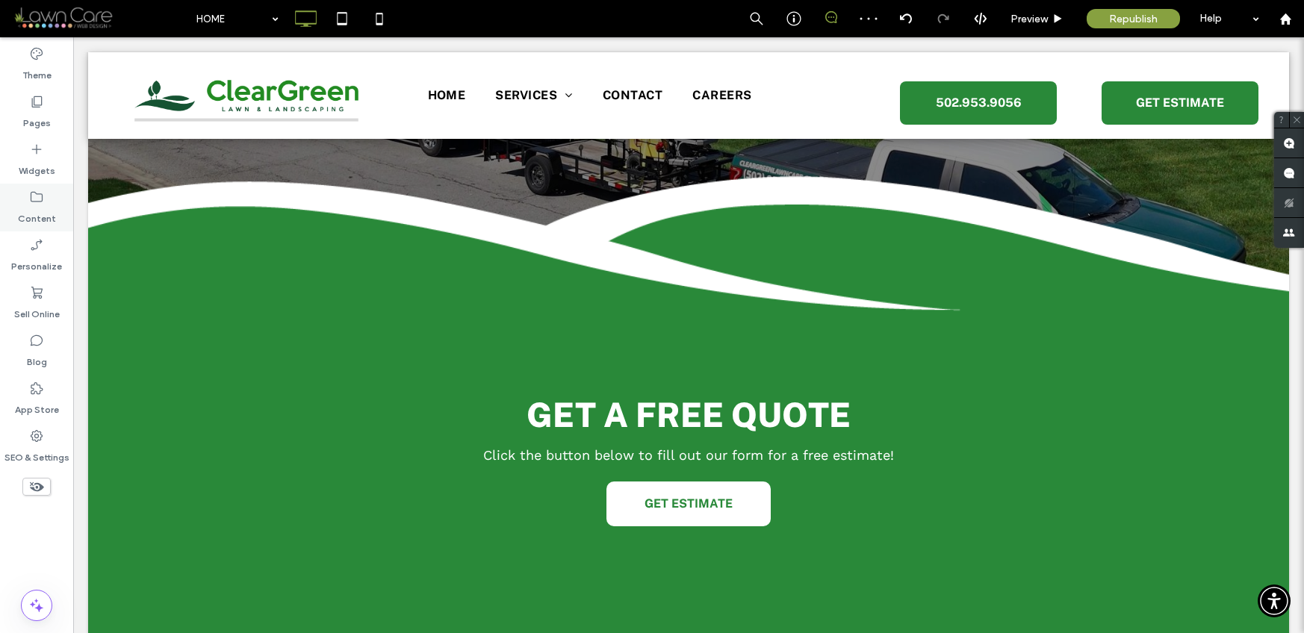
click at [49, 122] on div "Pages" at bounding box center [36, 112] width 73 height 48
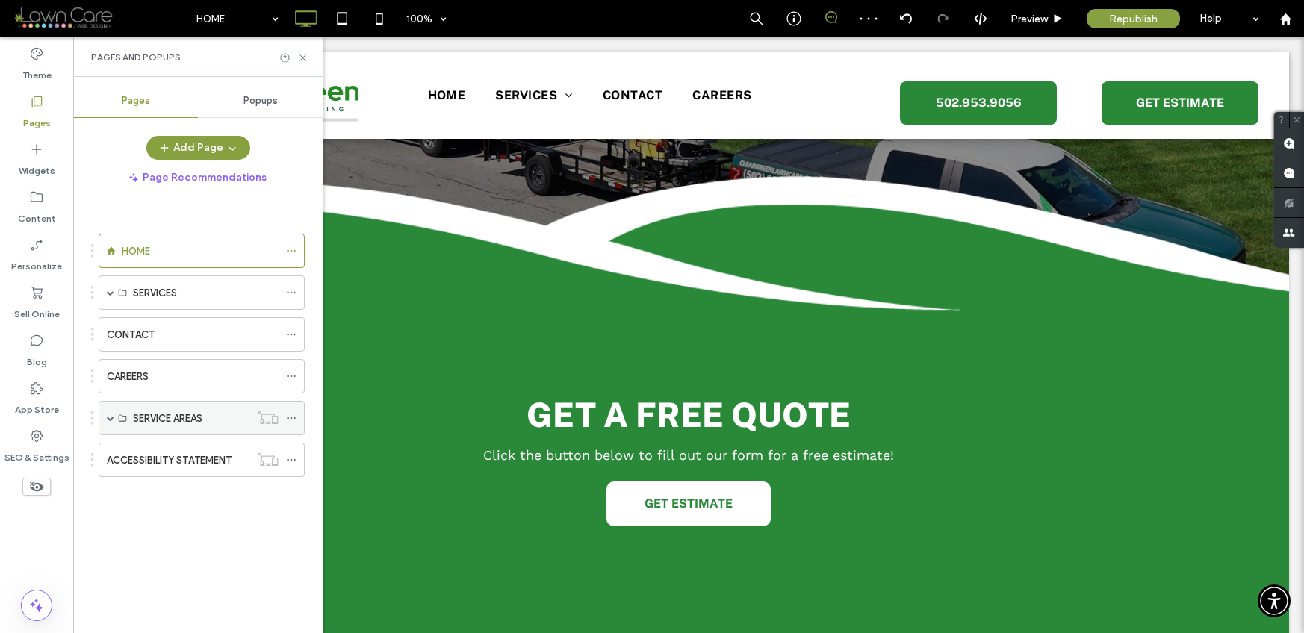
click at [111, 417] on span at bounding box center [110, 417] width 7 height 7
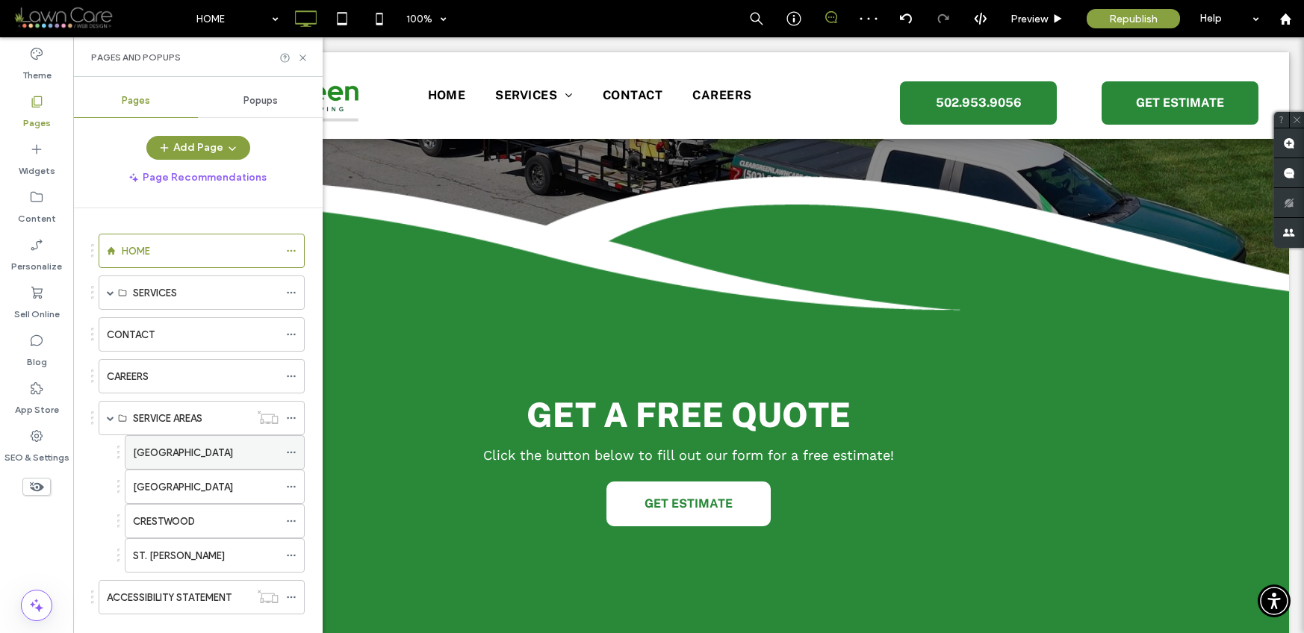
click at [146, 454] on label "[GEOGRAPHIC_DATA]" at bounding box center [183, 453] width 100 height 26
click at [207, 490] on label "[GEOGRAPHIC_DATA]" at bounding box center [183, 487] width 100 height 26
click at [184, 526] on label "CRESTWOOD" at bounding box center [164, 522] width 62 height 26
click at [205, 552] on div "ST. [PERSON_NAME]" at bounding box center [206, 556] width 146 height 16
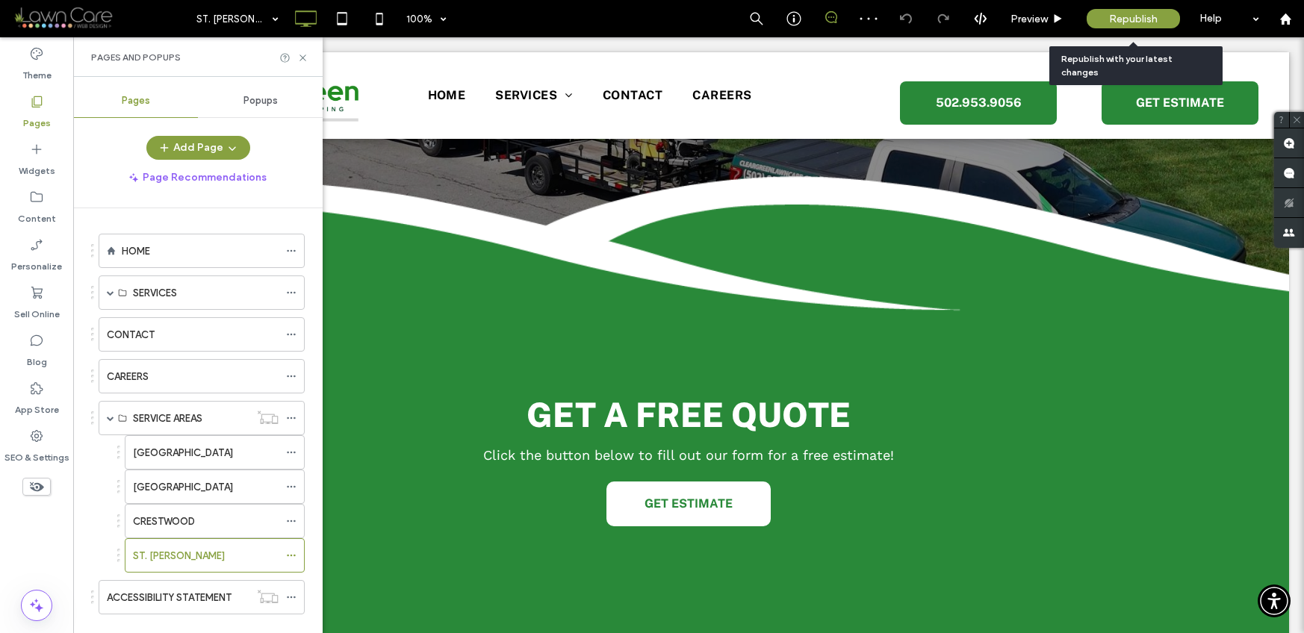
click at [1113, 18] on span "Republish" at bounding box center [1133, 19] width 49 height 13
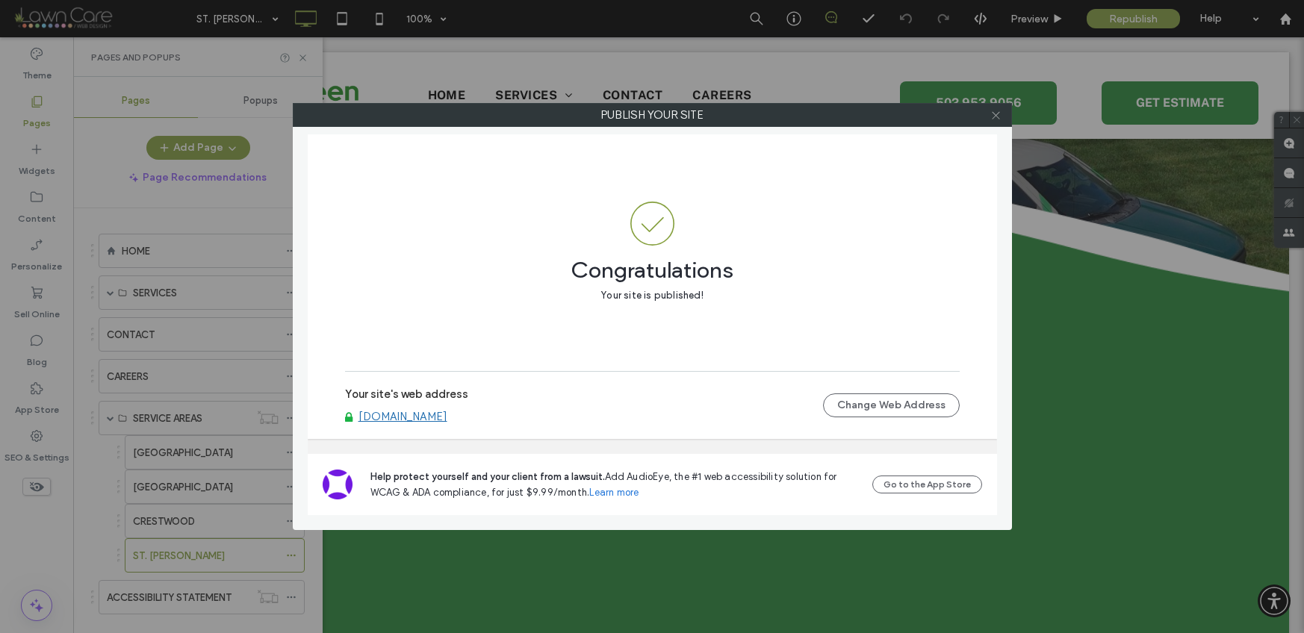
click at [992, 114] on icon at bounding box center [995, 115] width 11 height 11
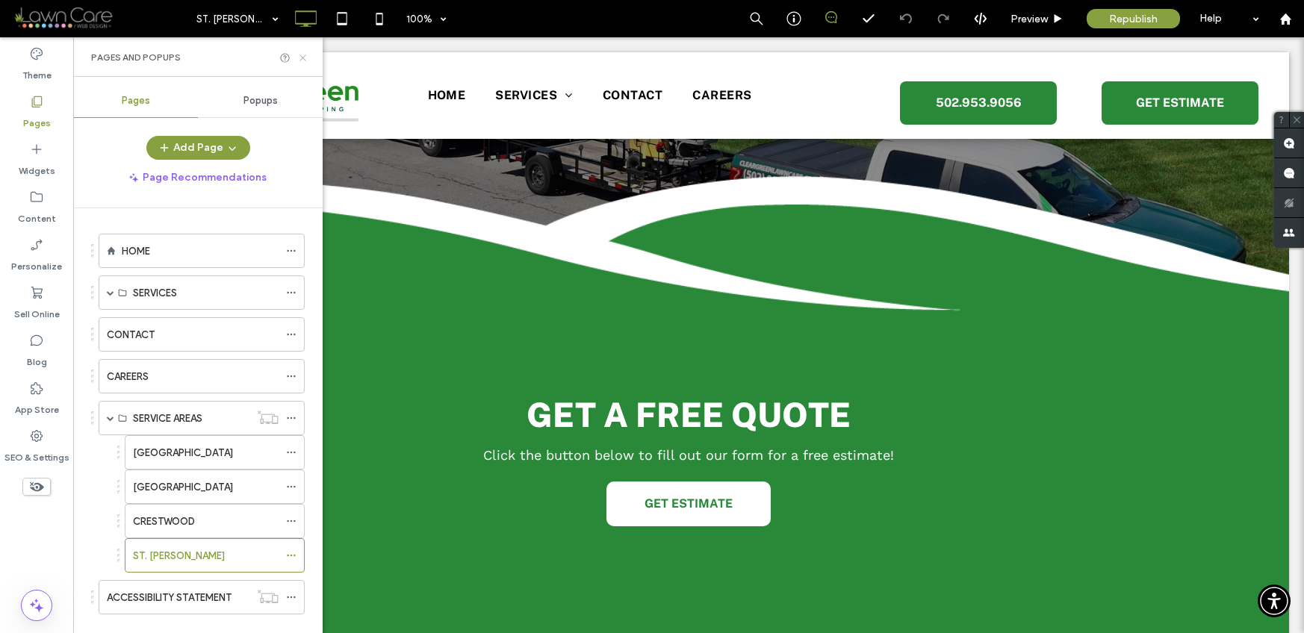
click at [305, 54] on icon at bounding box center [302, 57] width 11 height 11
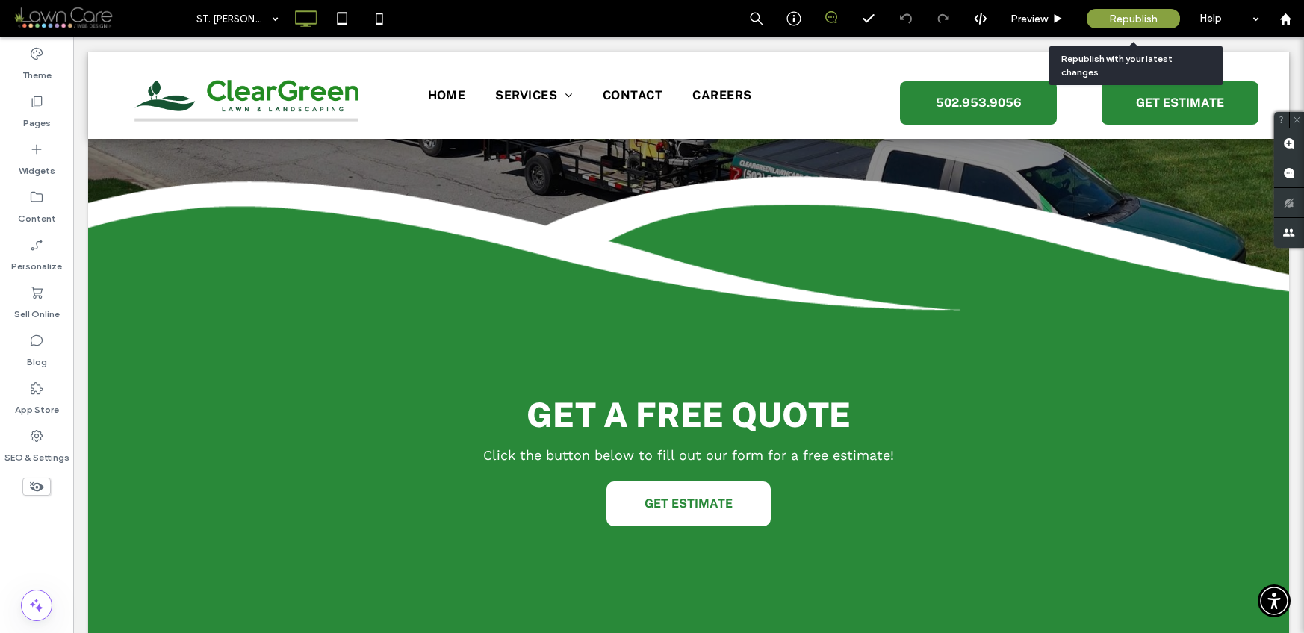
click at [1140, 13] on span "Republish" at bounding box center [1133, 19] width 49 height 13
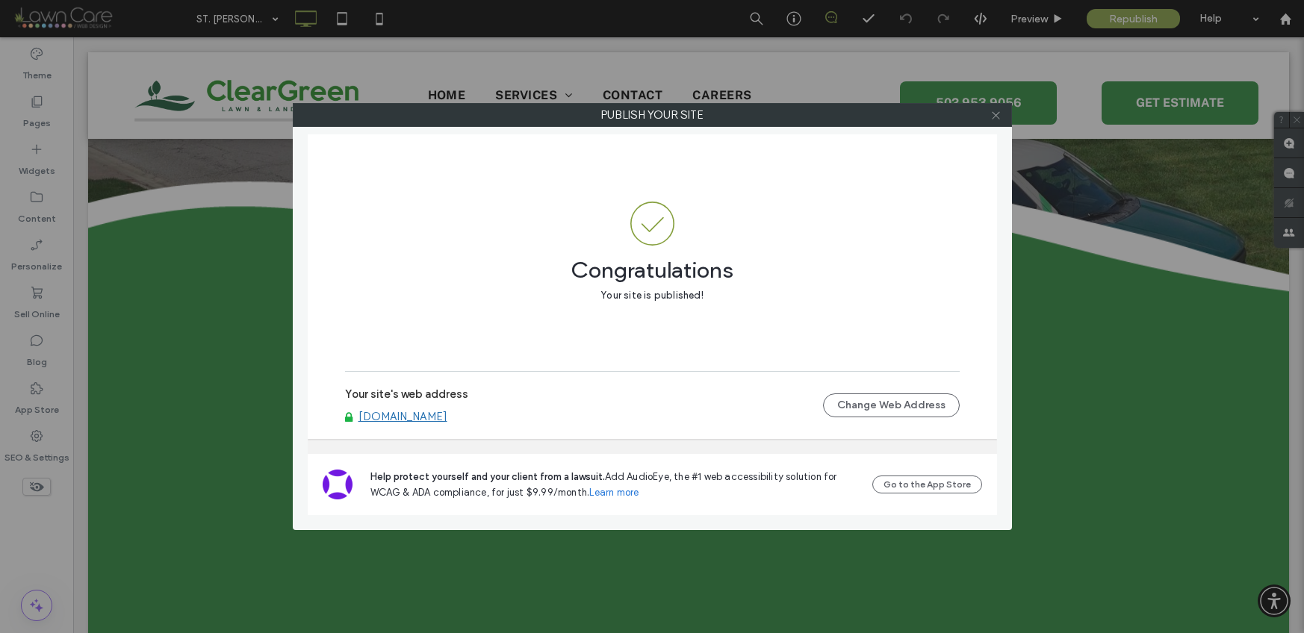
click at [997, 118] on icon at bounding box center [995, 115] width 11 height 11
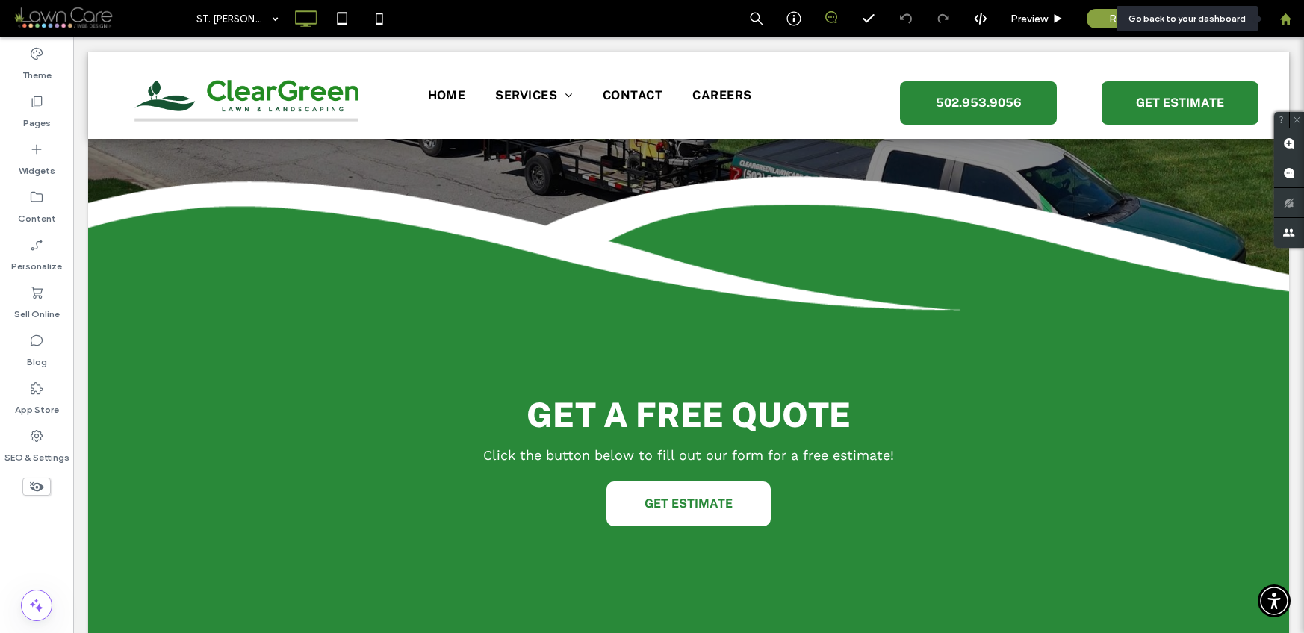
click at [1279, 19] on icon at bounding box center [1285, 19] width 13 height 13
